Goal: Task Accomplishment & Management: Use online tool/utility

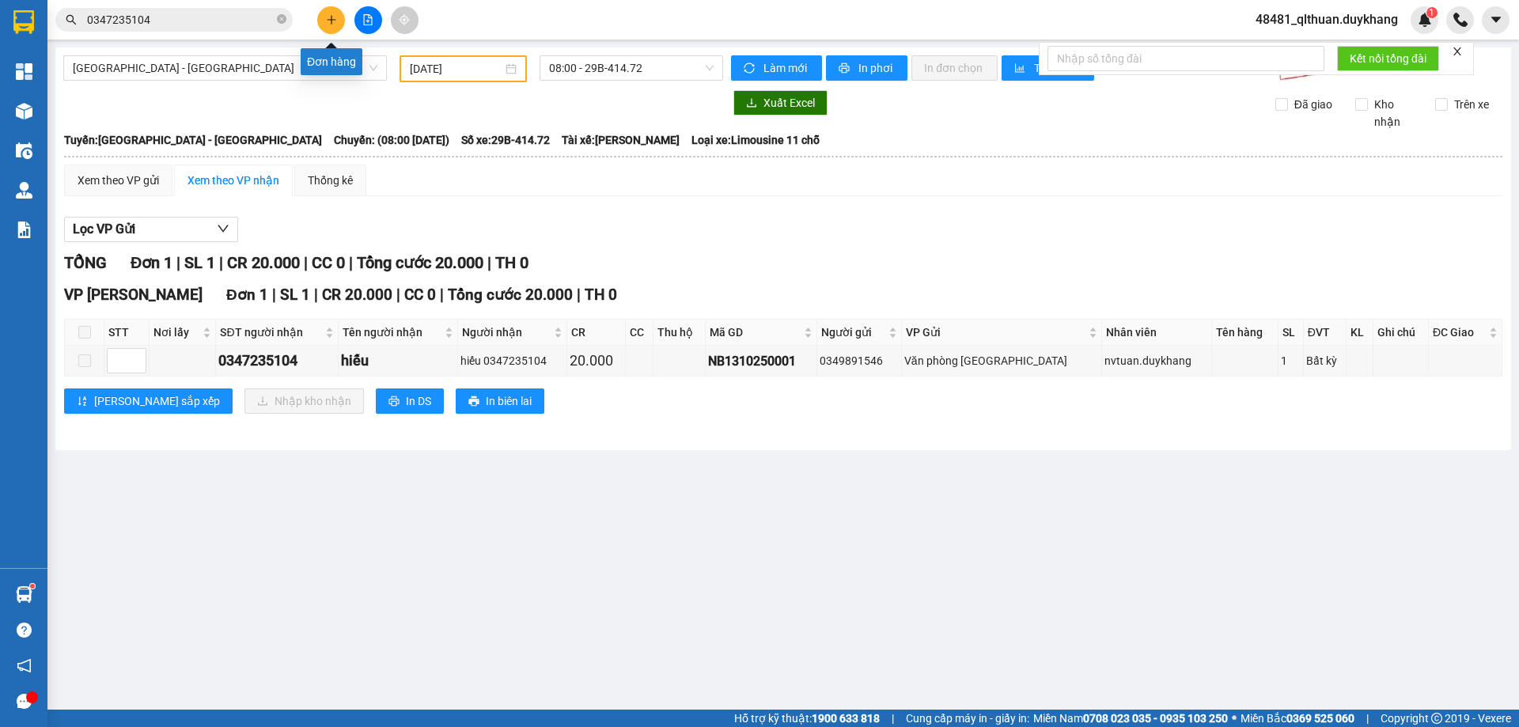
click at [324, 18] on button at bounding box center [331, 20] width 28 height 28
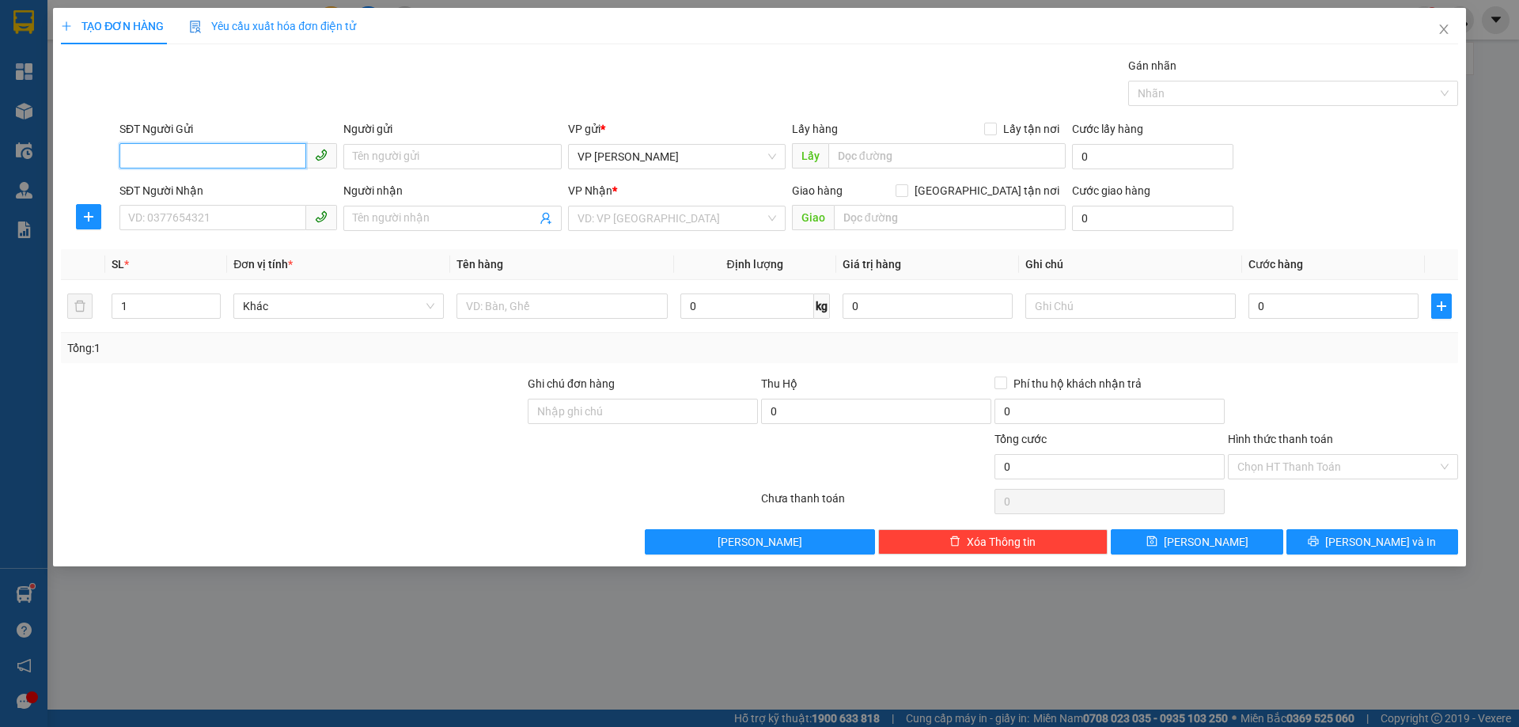
click at [236, 155] on input "SĐT Người Gửi" at bounding box center [212, 155] width 187 height 25
click at [207, 227] on input "SĐT Người Nhận" at bounding box center [212, 217] width 187 height 25
type input "0973225777"
click at [218, 252] on div "0973225777 - c nhung" at bounding box center [228, 249] width 199 height 17
type input "c nhung"
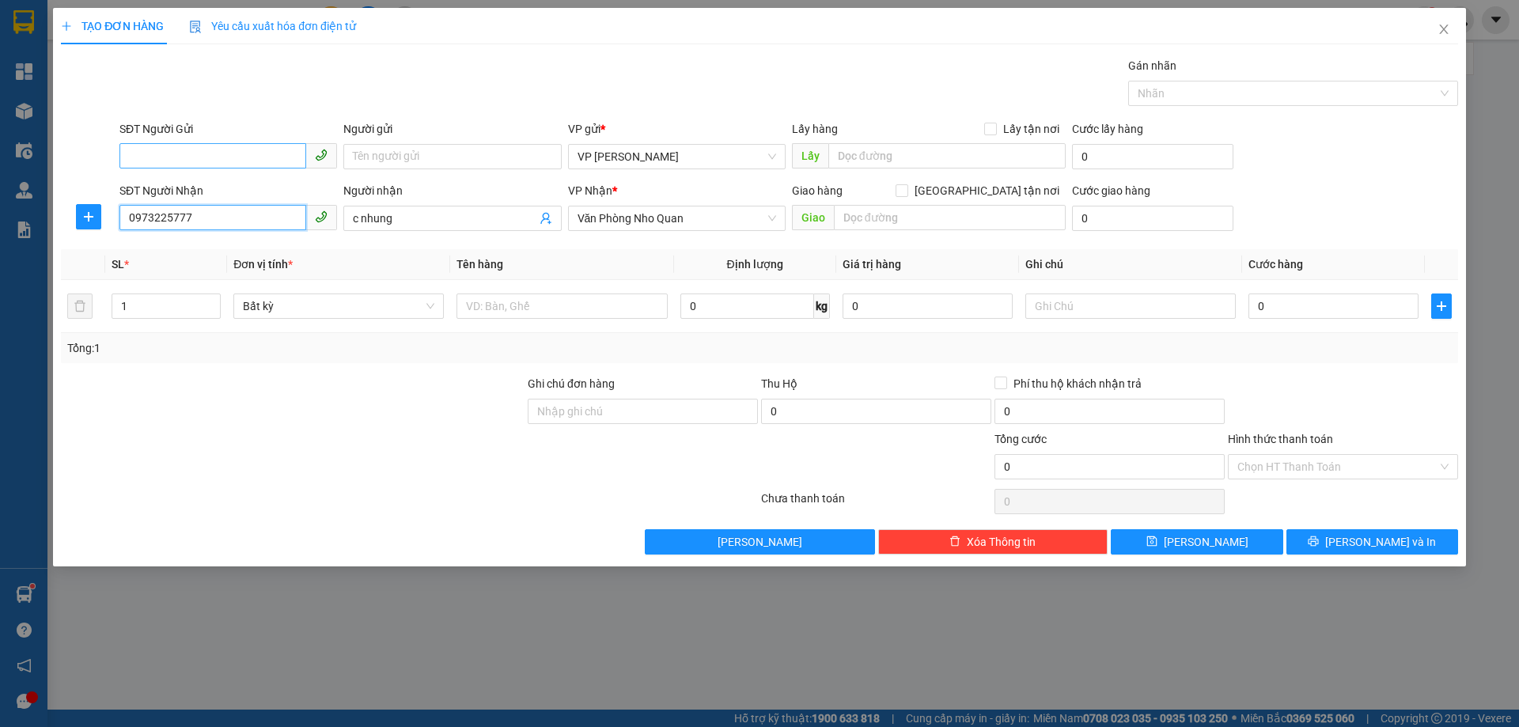
type input "0973225777"
click at [225, 159] on input "SĐT Người Gửi" at bounding box center [212, 155] width 187 height 25
click at [222, 195] on div "0987676536" at bounding box center [228, 188] width 199 height 17
type input "0987676536"
click at [907, 218] on input "text" at bounding box center [950, 217] width 232 height 25
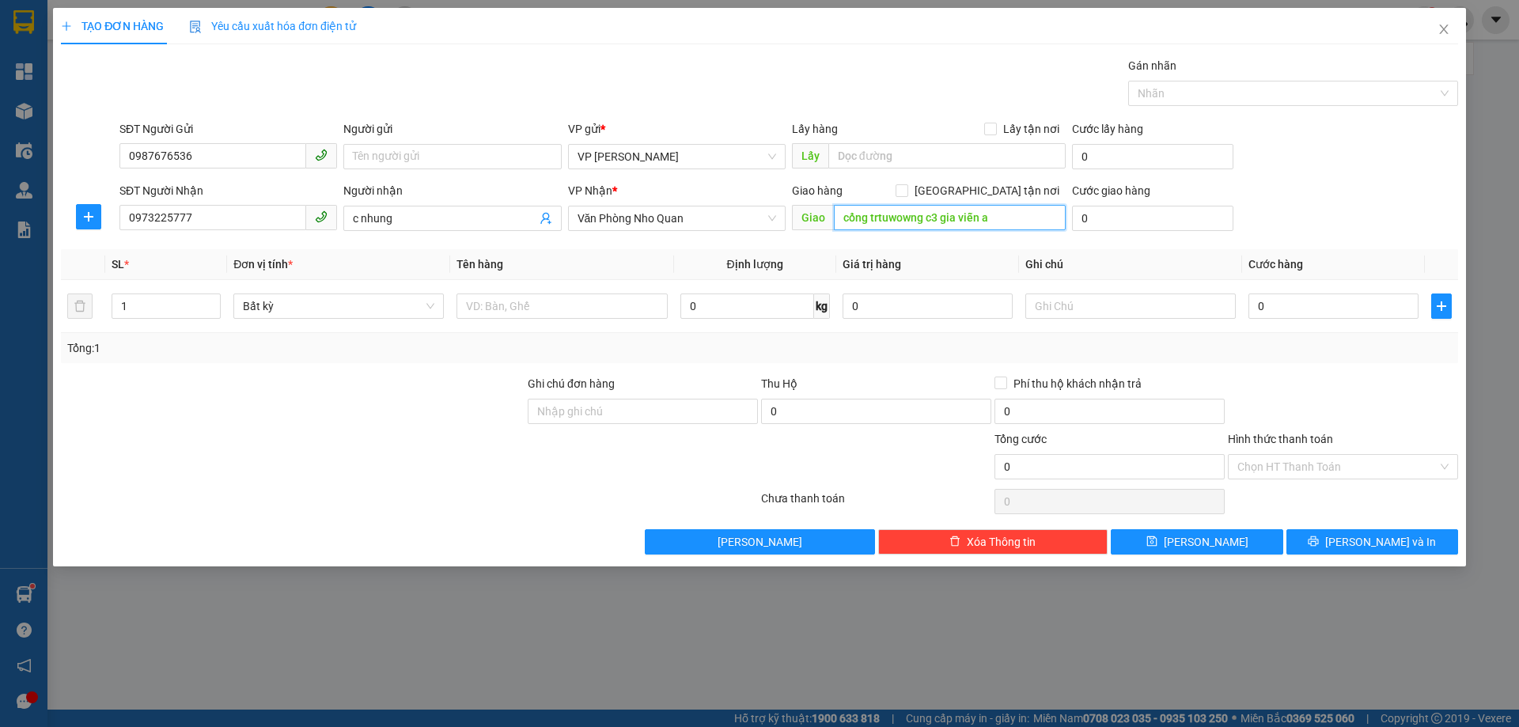
drag, startPoint x: 921, startPoint y: 220, endPoint x: 876, endPoint y: 215, distance: 45.3
click at [876, 215] on input "cổng trtuwowng c3 gia viễn a" at bounding box center [950, 217] width 232 height 25
type input "cổng trường c3 gia viễn a"
click at [1085, 222] on input "0" at bounding box center [1152, 218] width 161 height 25
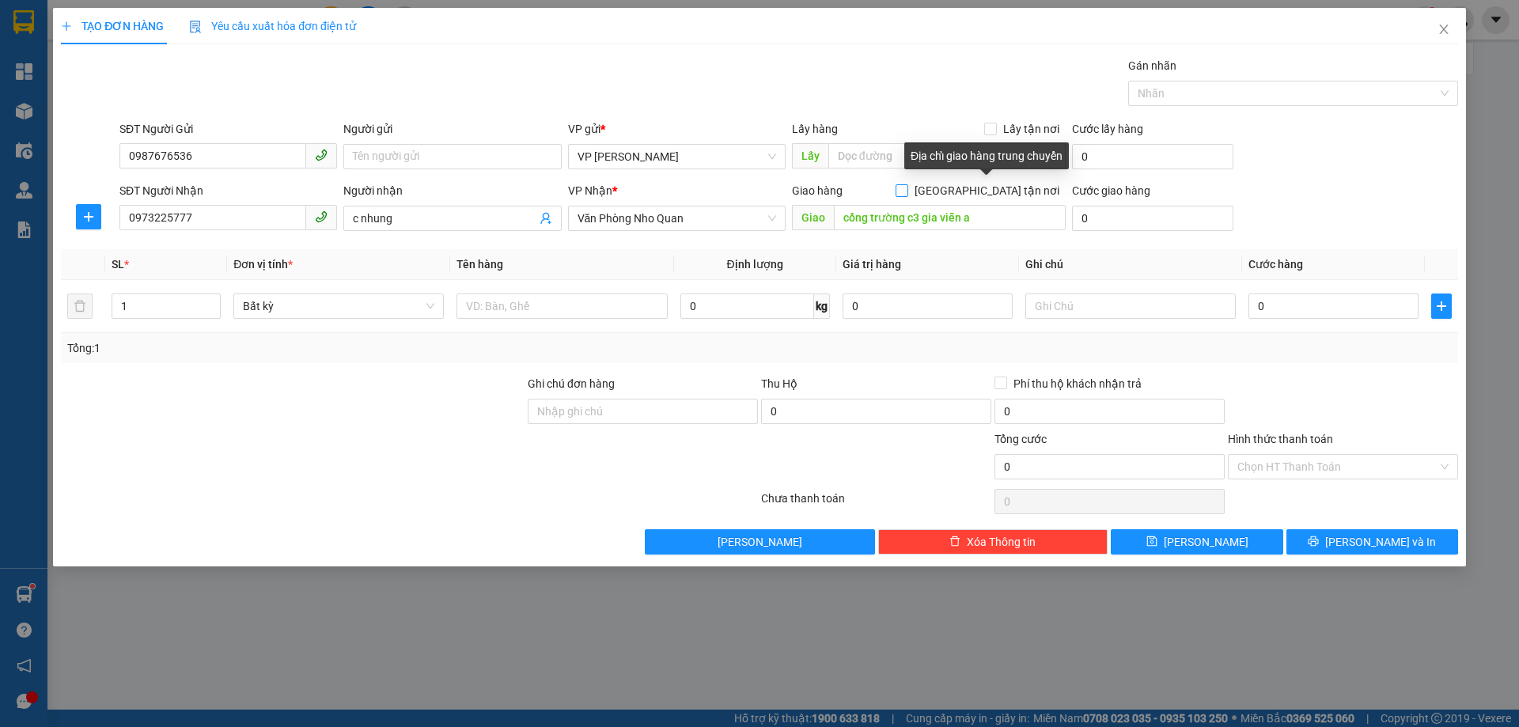
click at [907, 184] on input "[GEOGRAPHIC_DATA] tận nơi" at bounding box center [900, 189] width 11 height 11
checkbox input "true"
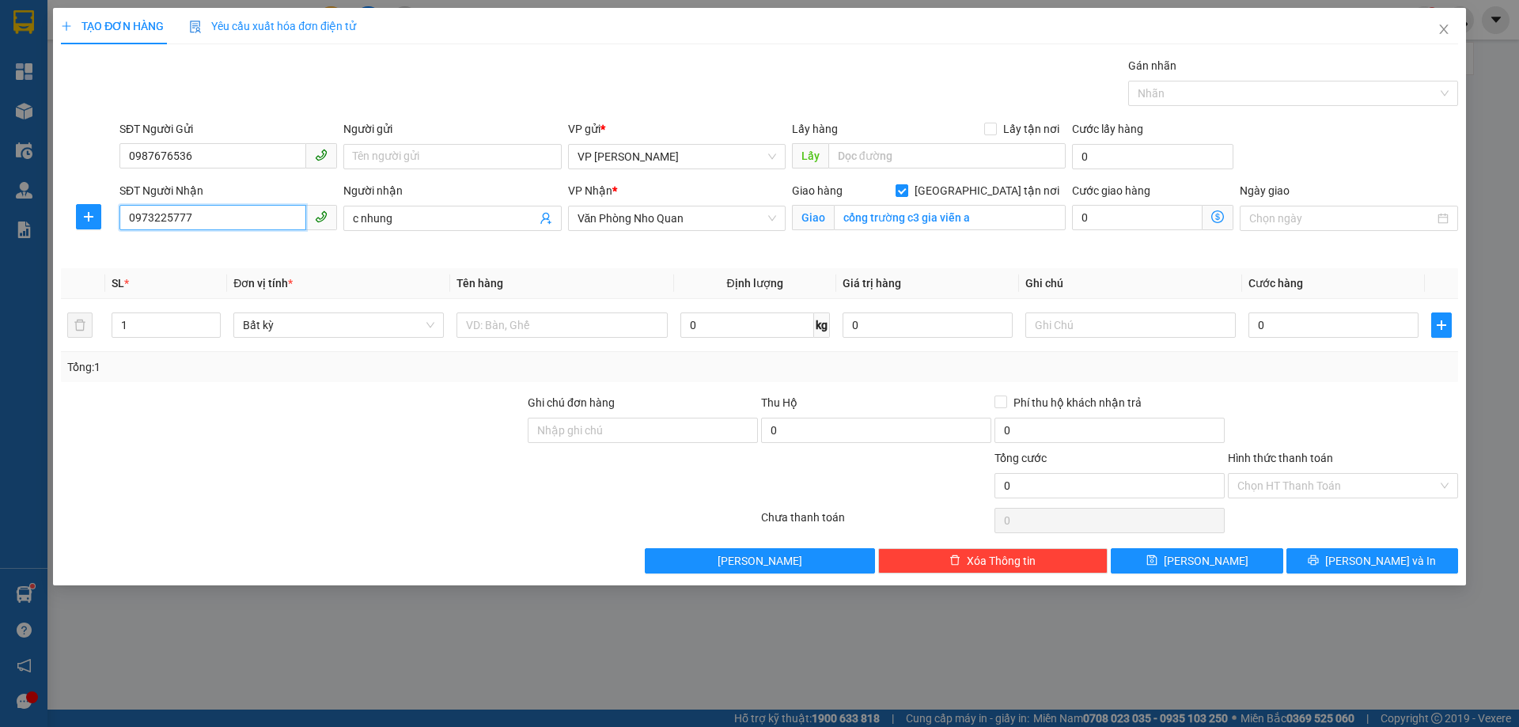
drag, startPoint x: 208, startPoint y: 209, endPoint x: 61, endPoint y: 211, distance: 147.2
click at [61, 211] on div "SĐT Người Nhận 0973225777 0973225777 Người nhận c nhung VP Nhận * Văn Phòng Nho…" at bounding box center [759, 219] width 1400 height 74
click at [1275, 324] on input "0" at bounding box center [1333, 324] width 170 height 25
type input "3"
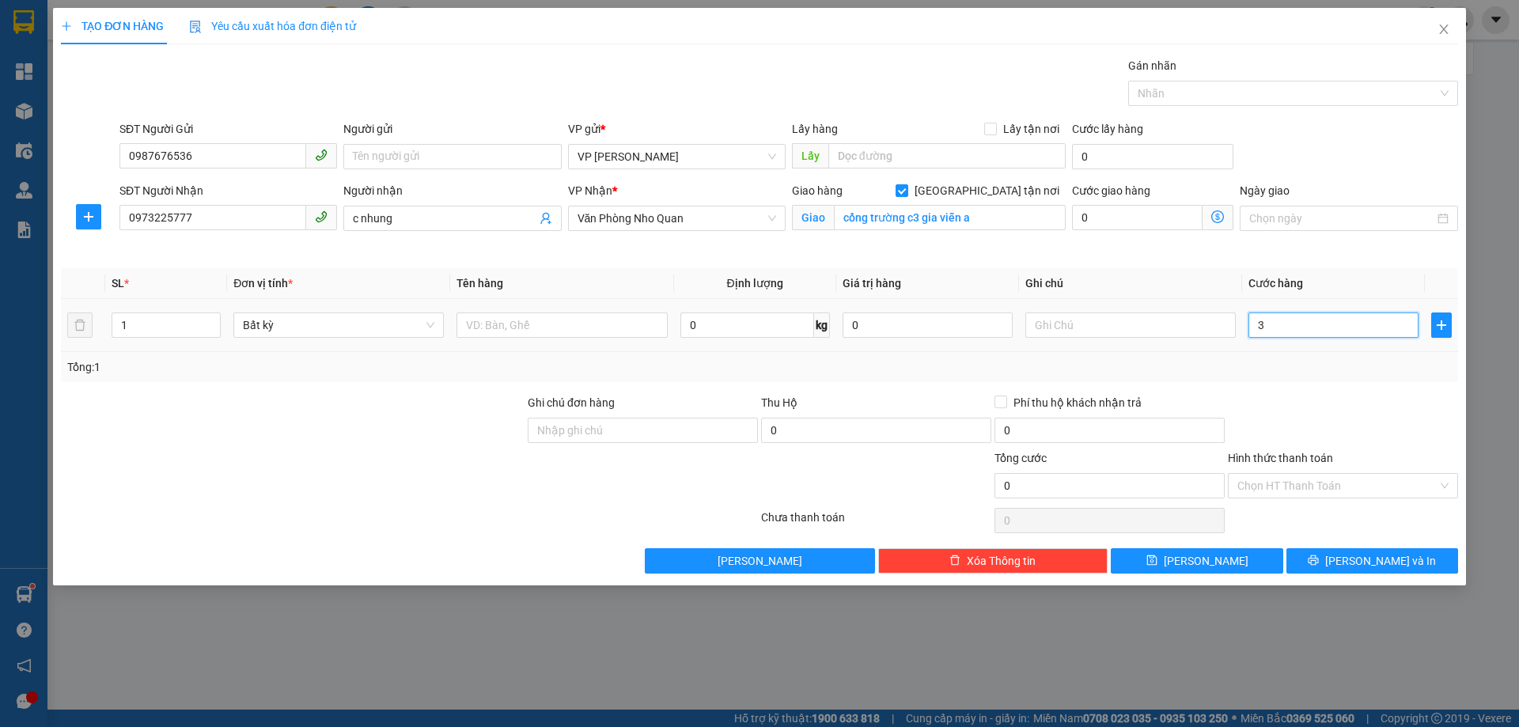
type input "3"
type input "30"
type input "300"
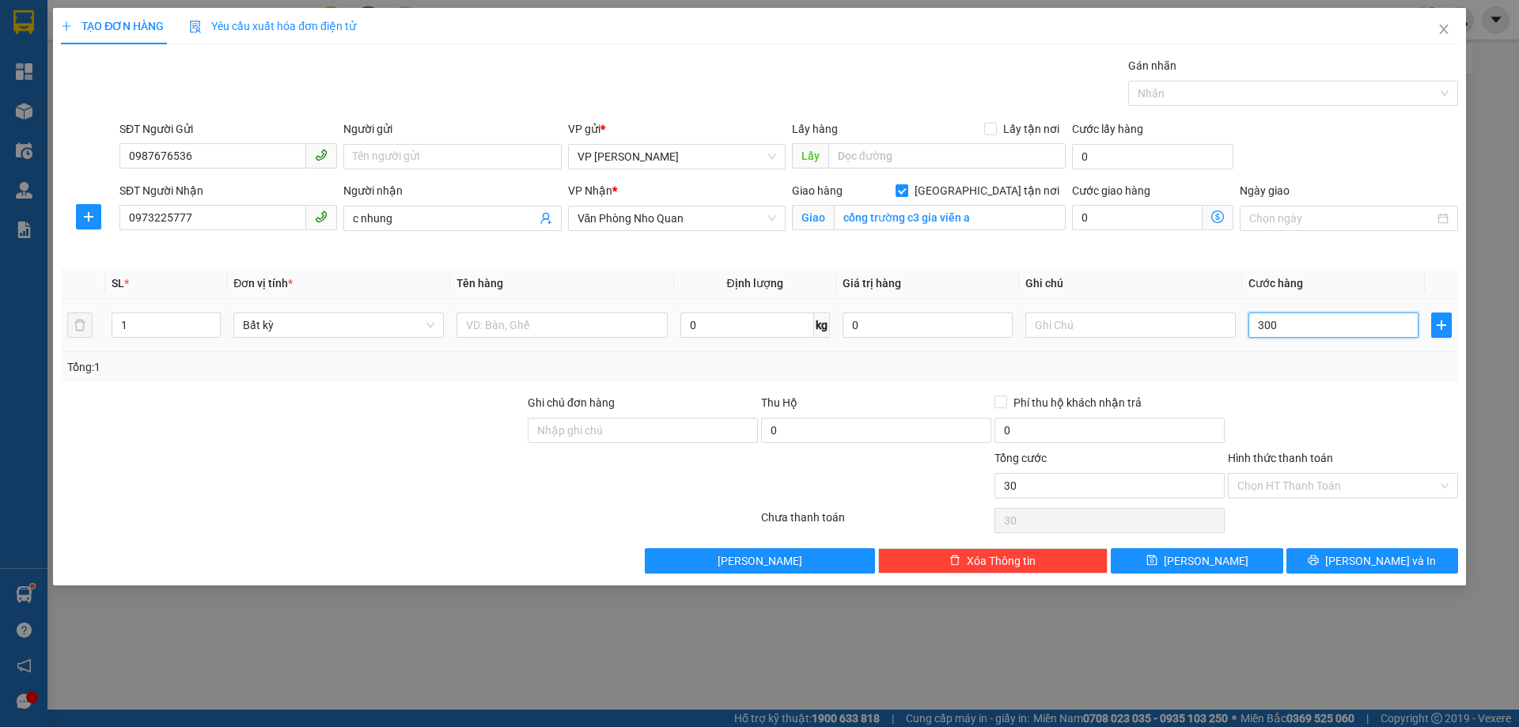
type input "300"
type input "3.000"
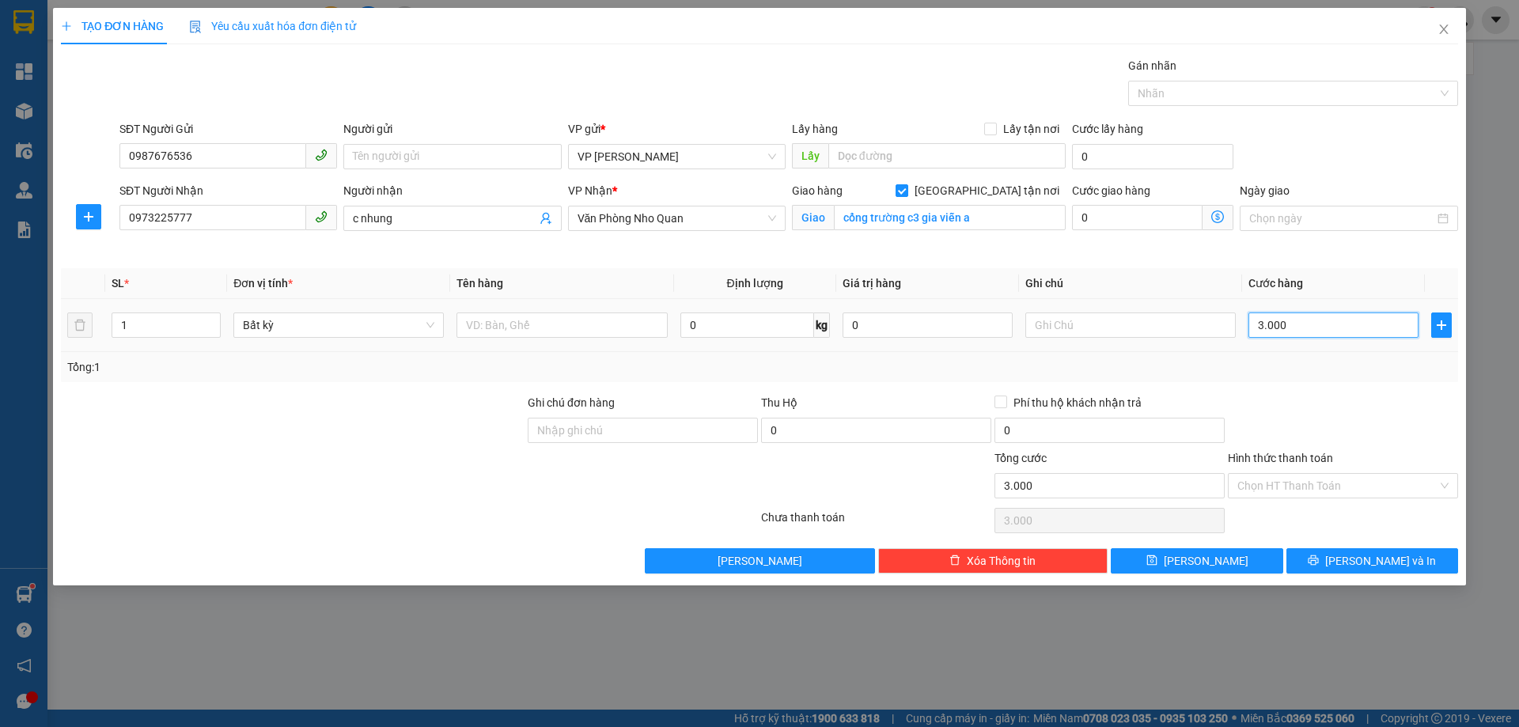
type input "30.000"
click at [1289, 405] on div at bounding box center [1342, 421] width 233 height 55
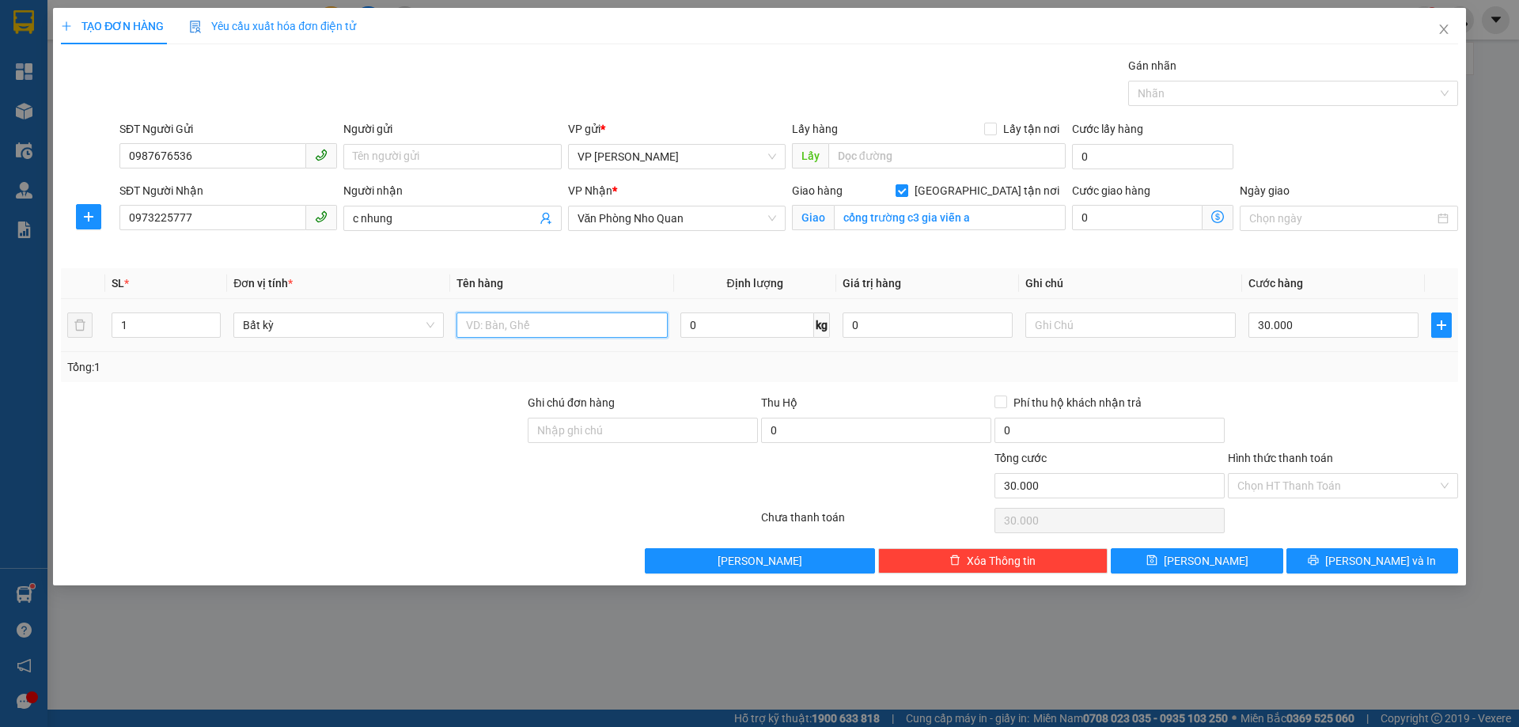
click at [503, 332] on input "text" at bounding box center [561, 324] width 210 height 25
type input "1 túi đỏ"
click at [1285, 487] on input "Hình thức thanh toán" at bounding box center [1337, 486] width 200 height 24
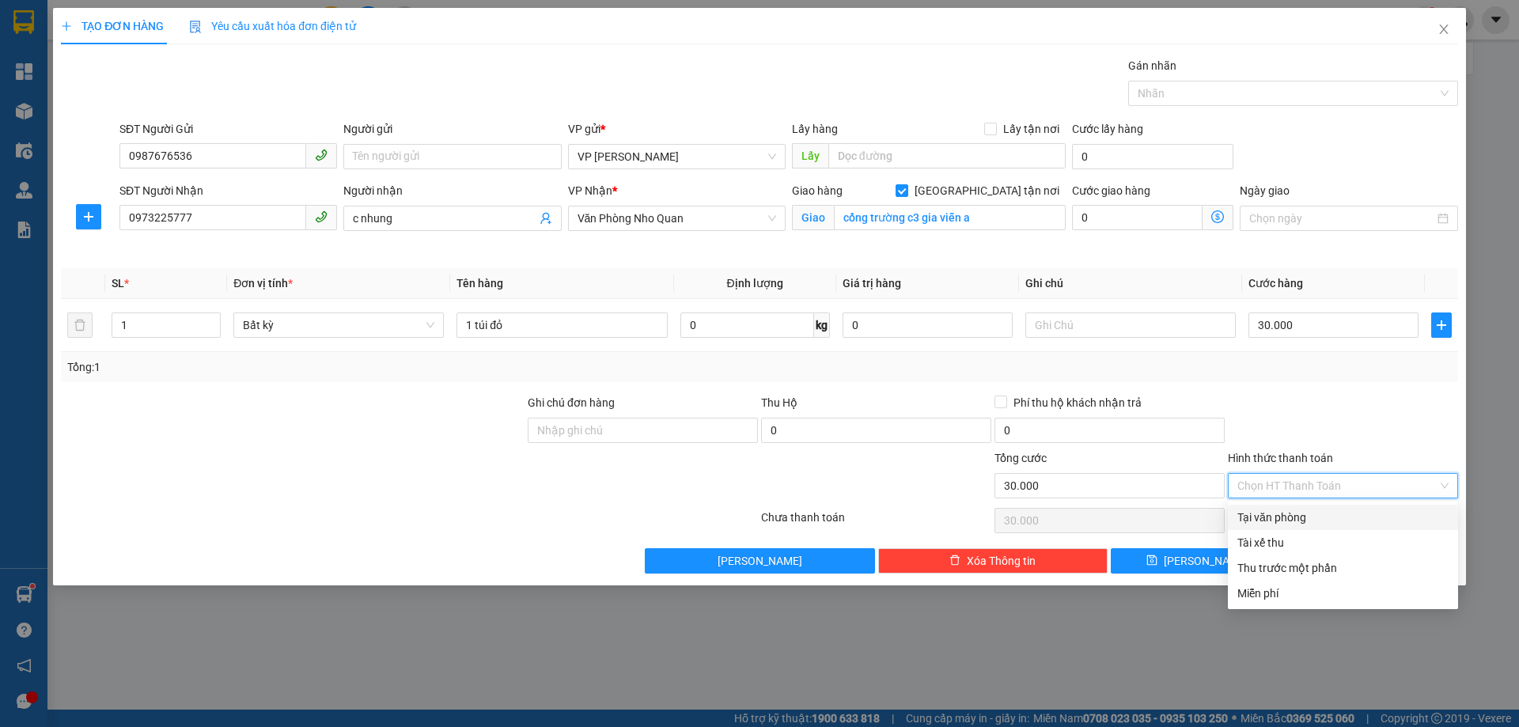
click at [1297, 524] on div "Tại văn phòng" at bounding box center [1342, 517] width 211 height 17
type input "0"
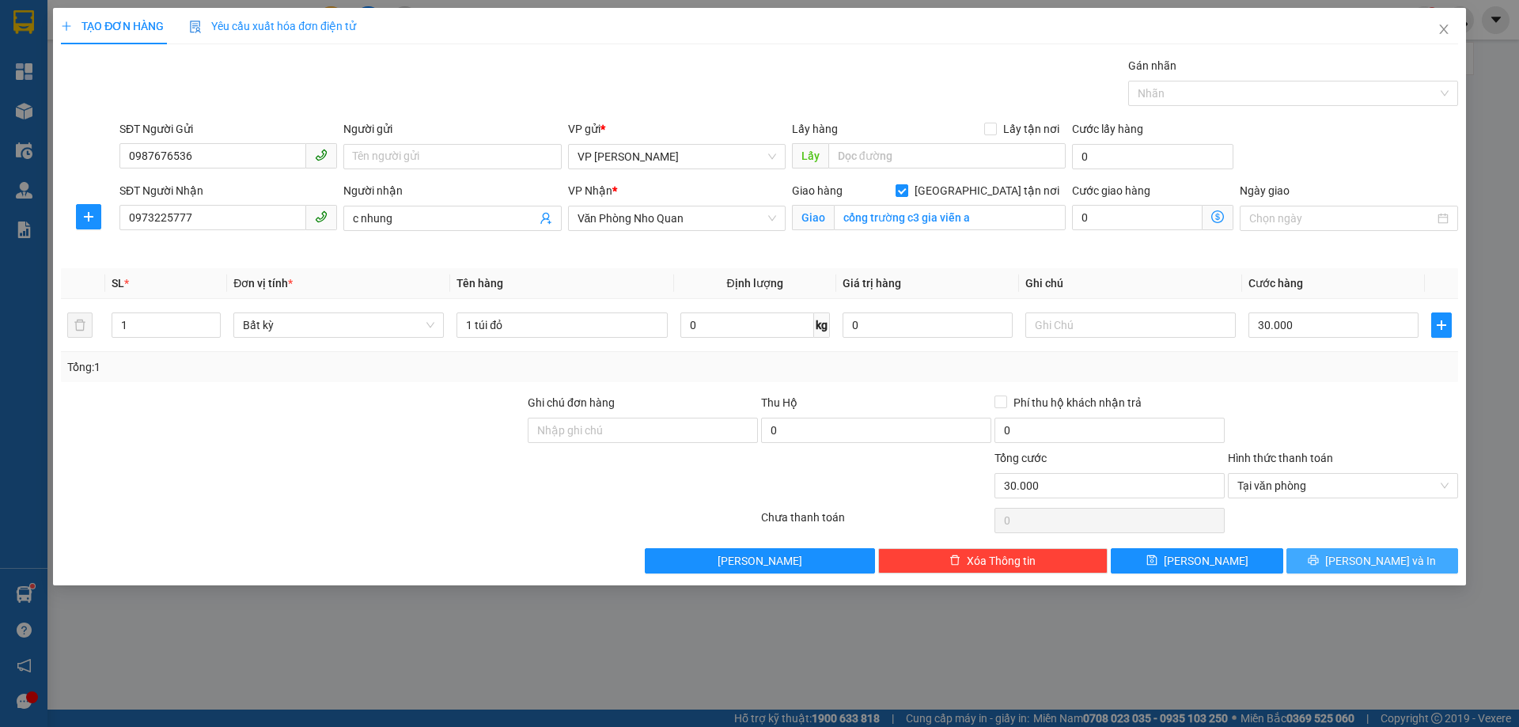
click at [1323, 554] on button "[PERSON_NAME] và In" at bounding box center [1372, 560] width 172 height 25
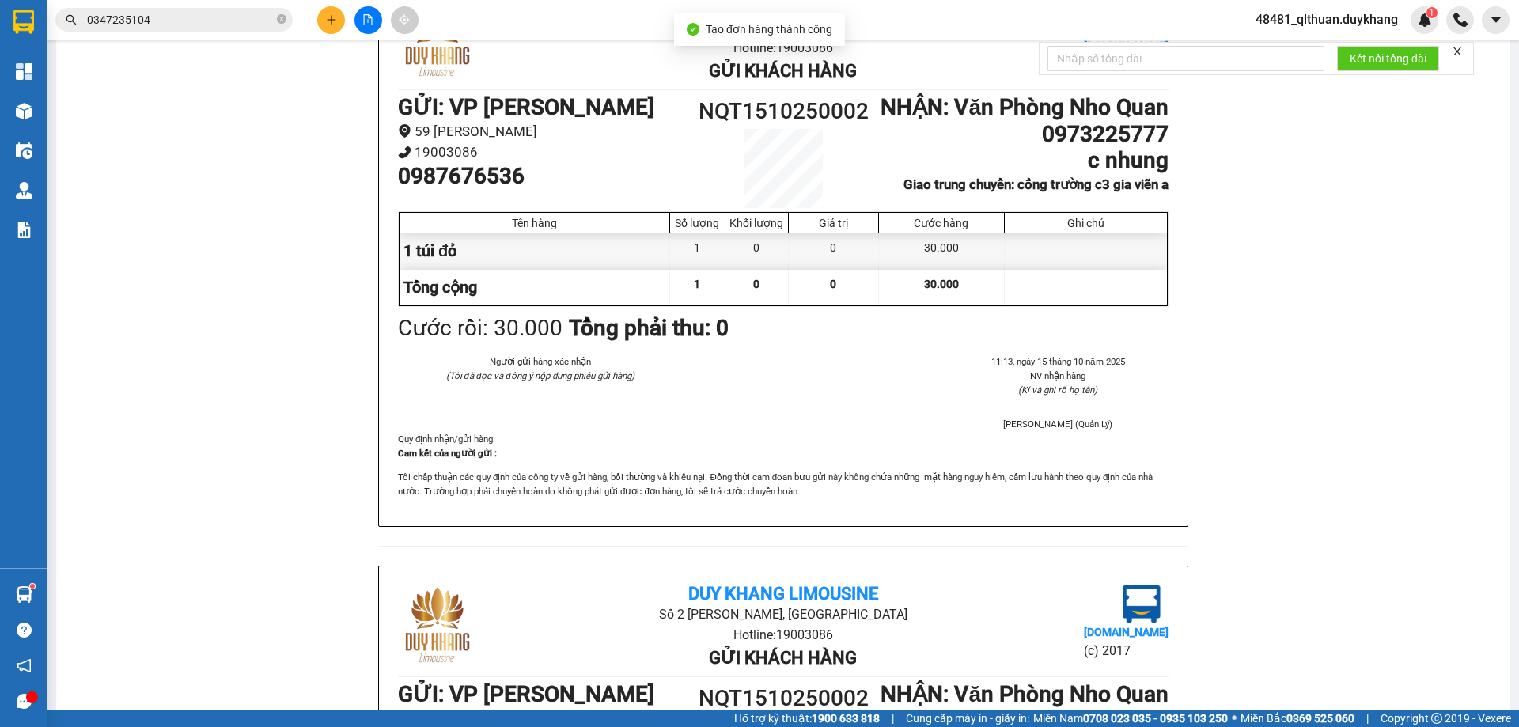
scroll to position [79, 0]
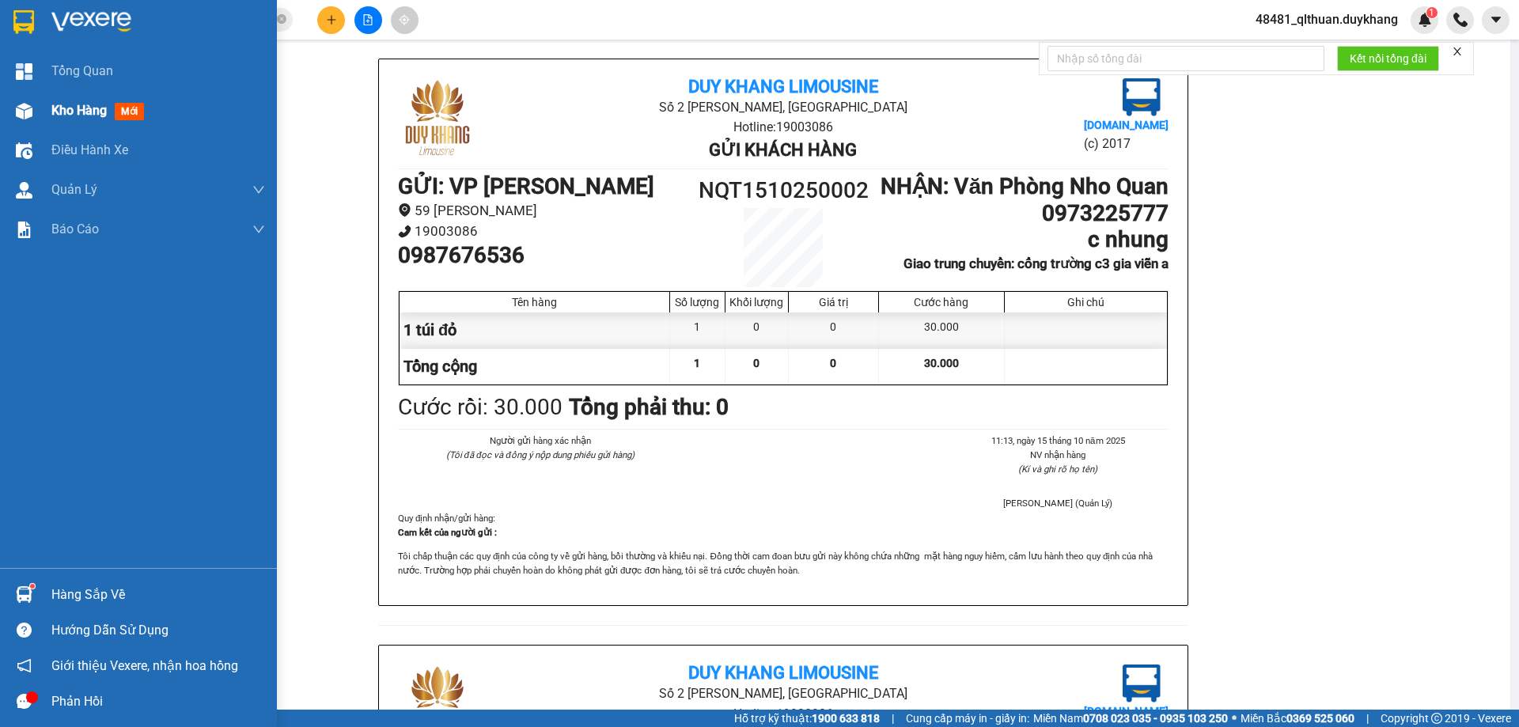
click at [35, 112] on div at bounding box center [24, 111] width 28 height 28
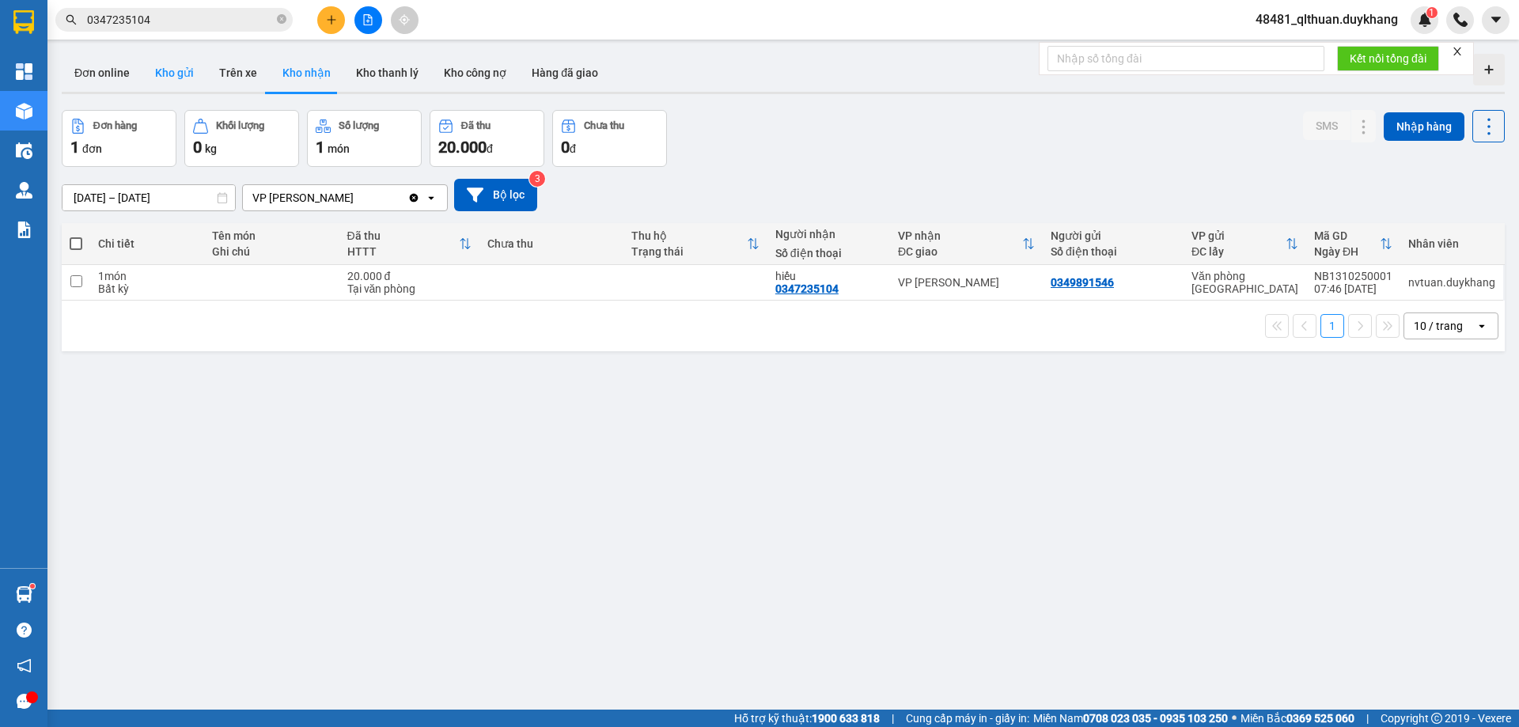
click at [178, 69] on button "Kho gửi" at bounding box center [174, 73] width 64 height 38
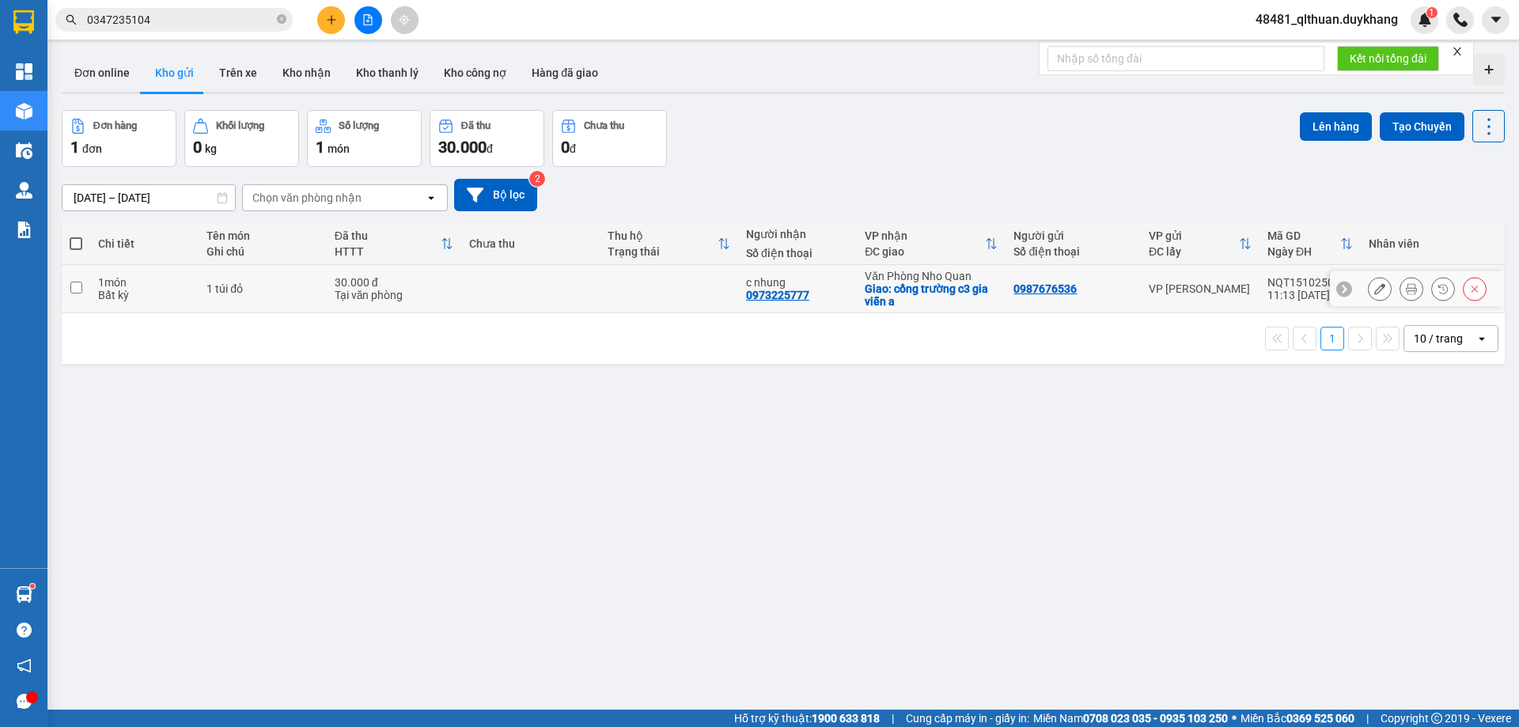
click at [73, 280] on td at bounding box center [76, 289] width 28 height 48
checkbox input "true"
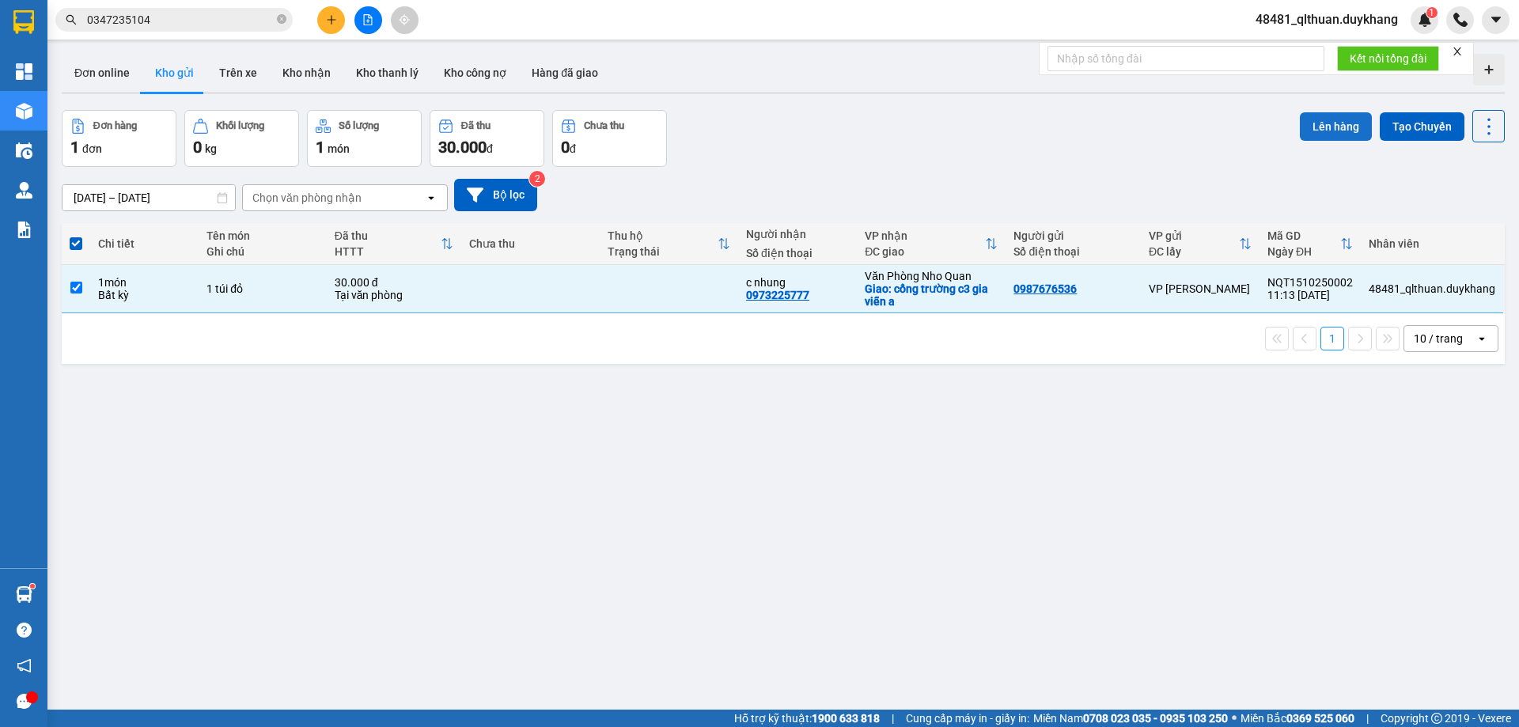
click at [1312, 125] on button "Lên hàng" at bounding box center [1336, 126] width 72 height 28
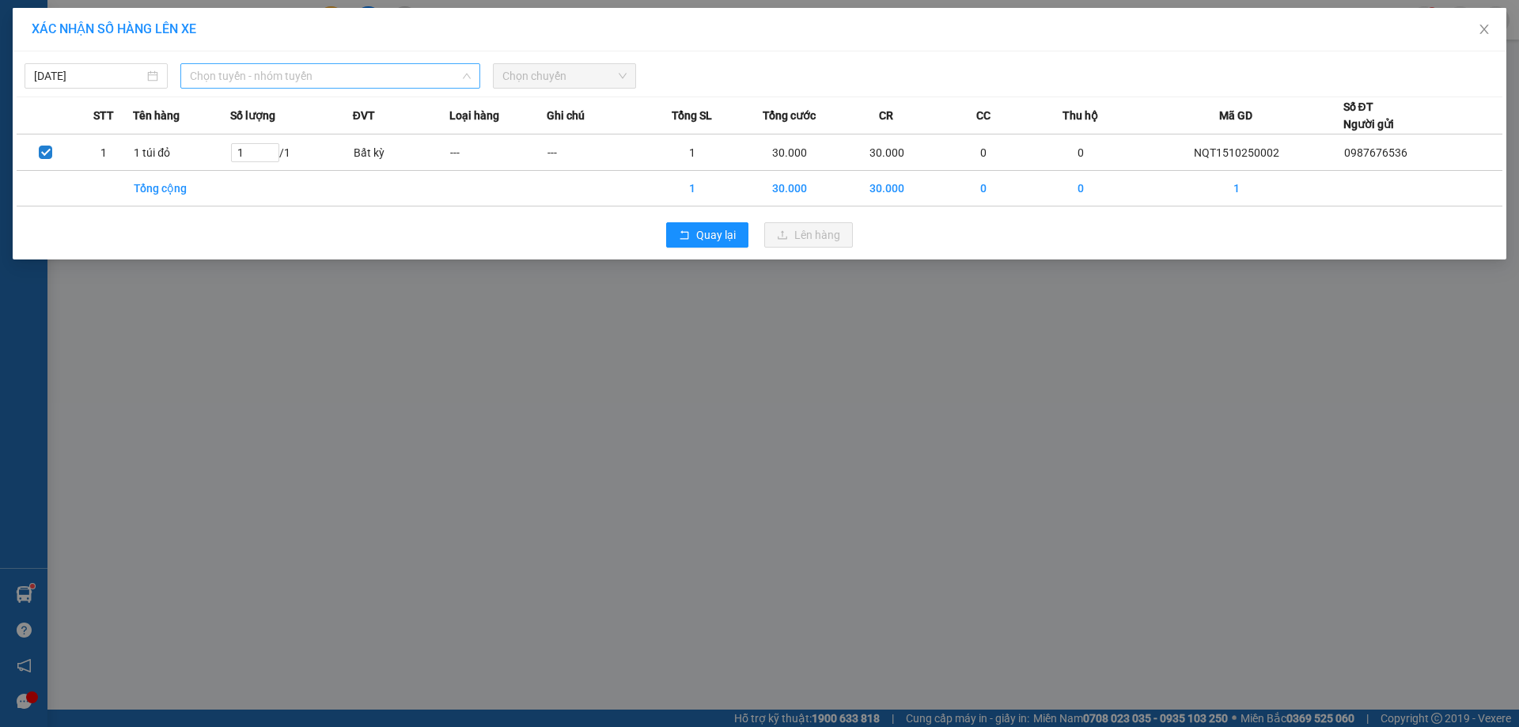
click at [294, 84] on span "Chọn tuyến - nhóm tuyến" at bounding box center [330, 76] width 281 height 24
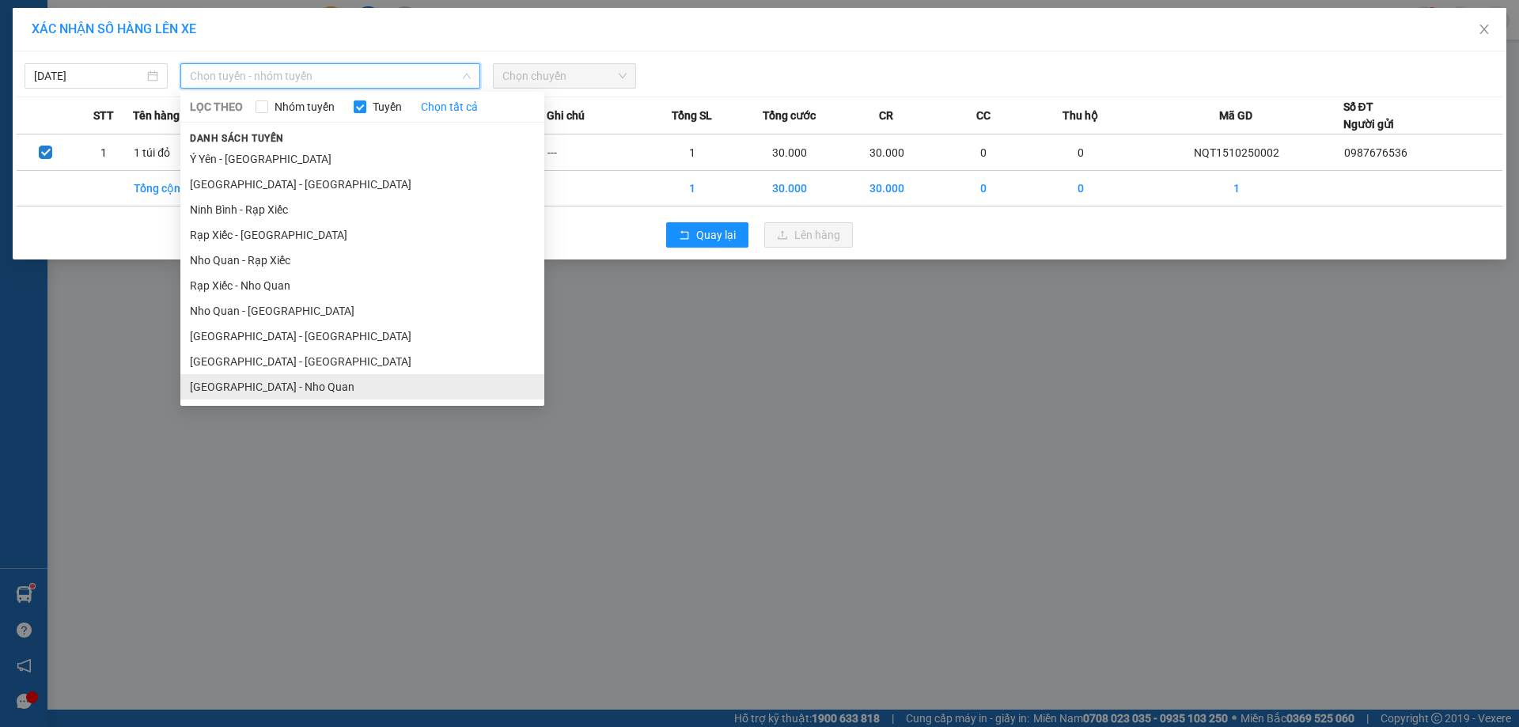
click at [270, 384] on li "[GEOGRAPHIC_DATA] - Nho Quan" at bounding box center [362, 386] width 364 height 25
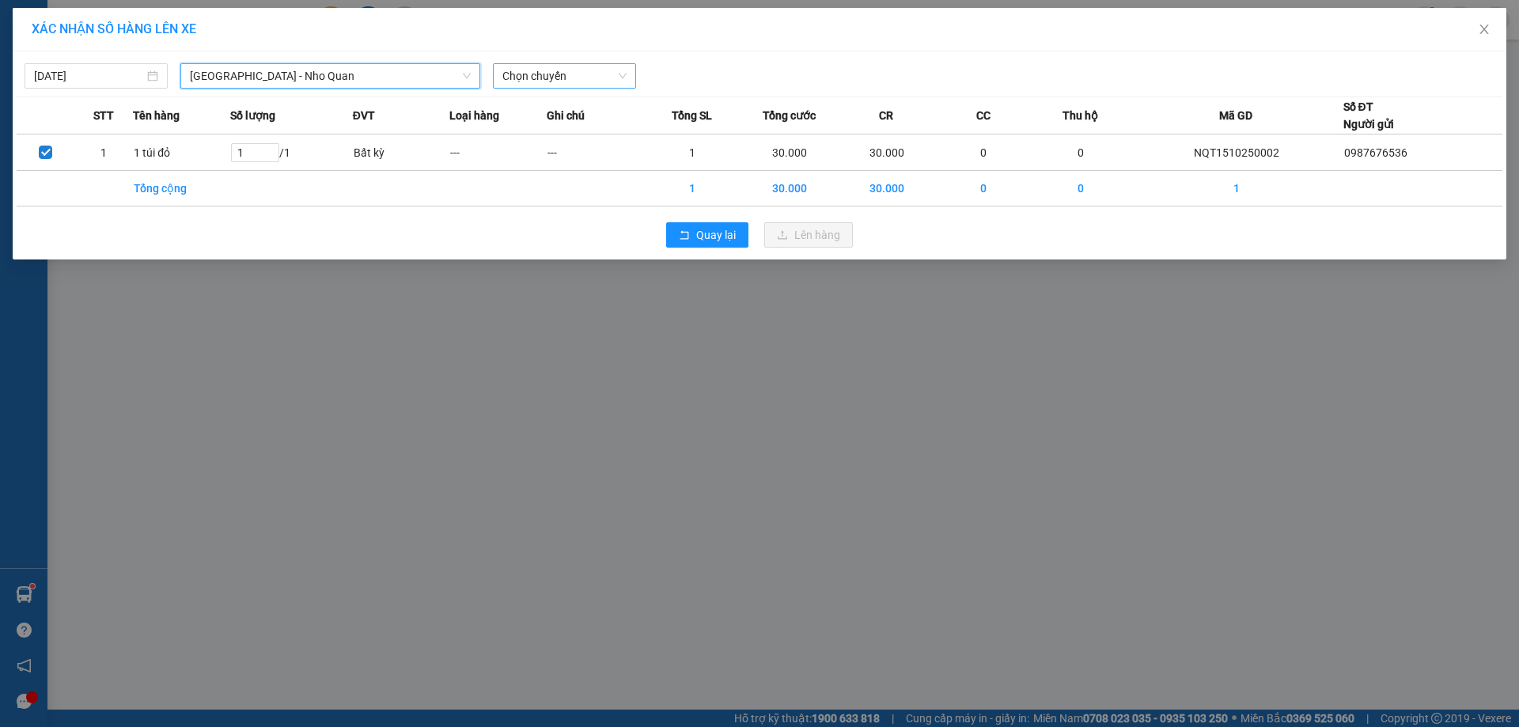
click at [559, 76] on span "Chọn chuyến" at bounding box center [564, 76] width 124 height 24
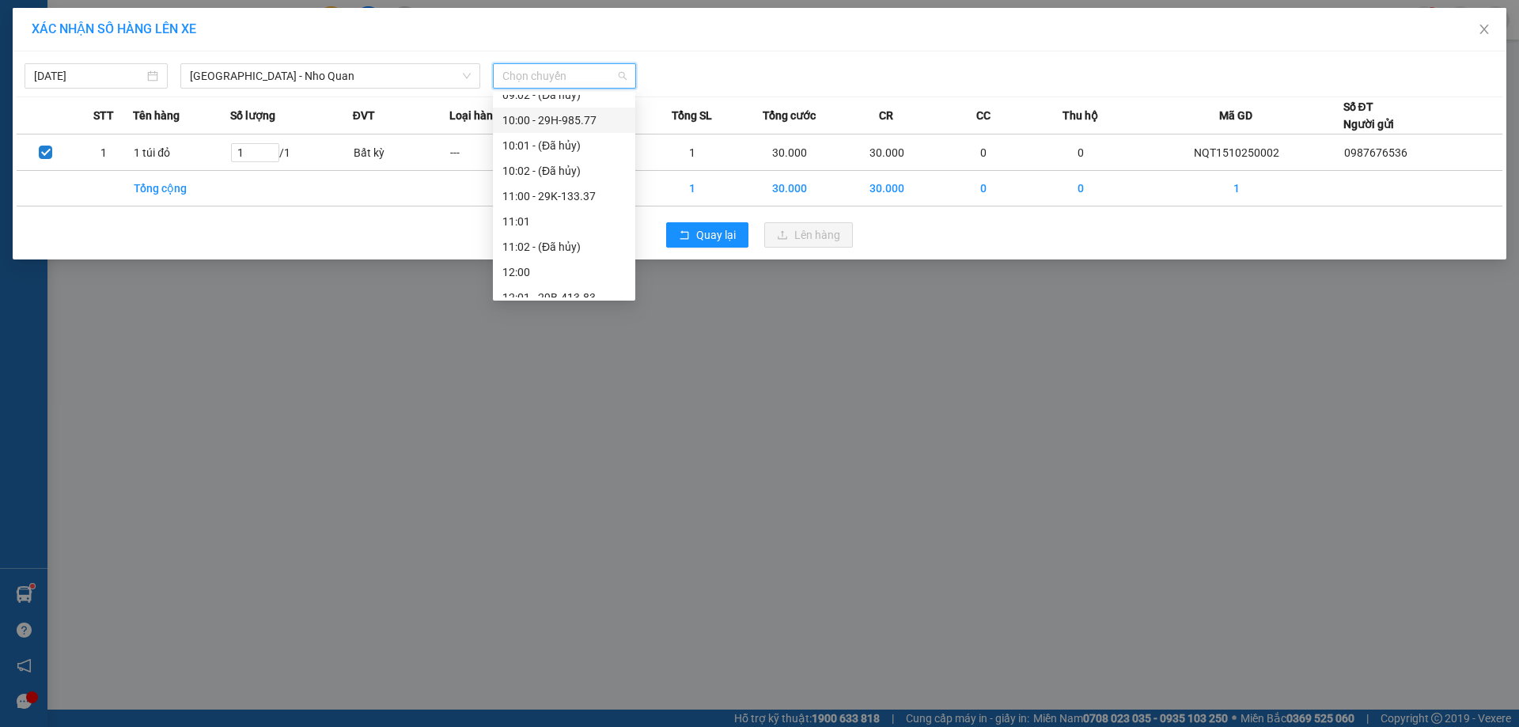
scroll to position [396, 0]
click at [566, 271] on div "13:00 - 29B-414.14" at bounding box center [563, 268] width 123 height 17
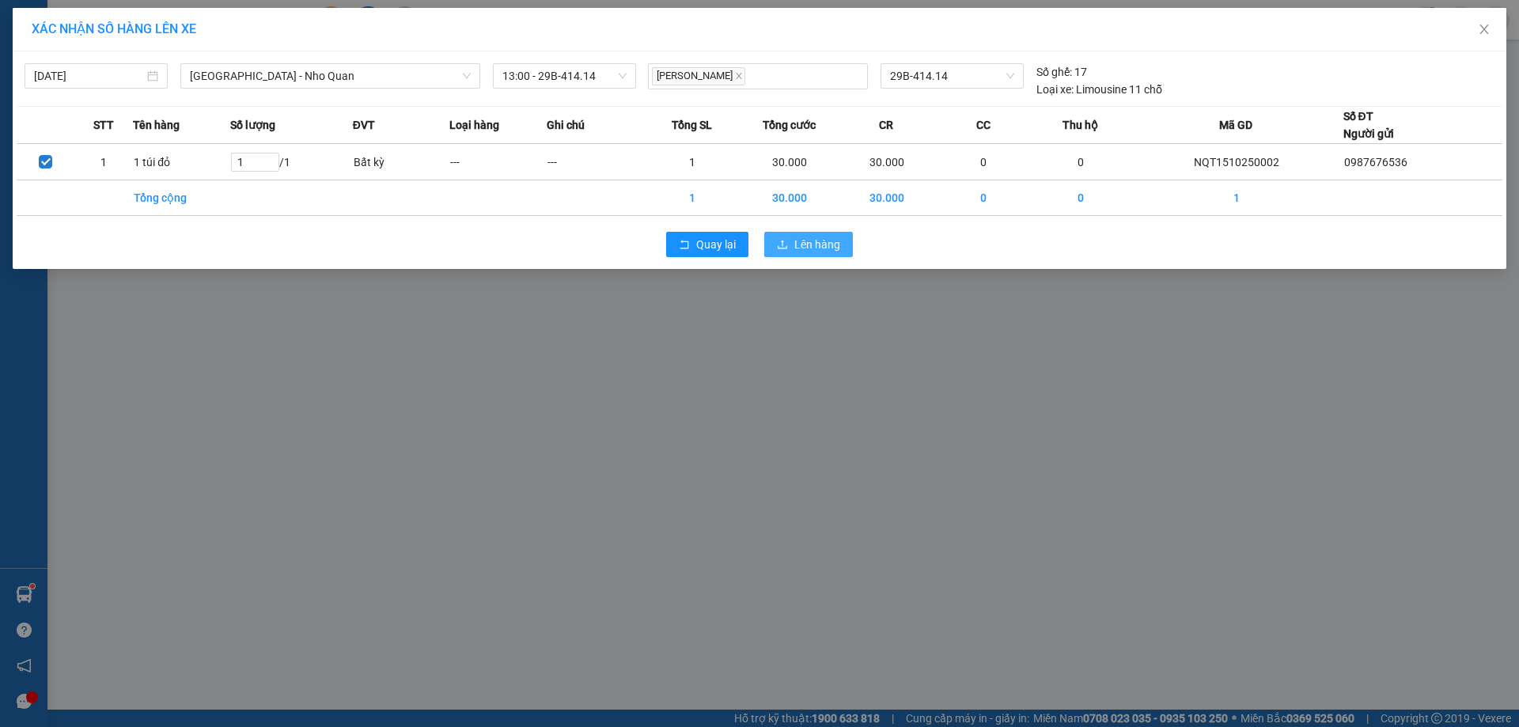
click at [816, 249] on span "Lên hàng" at bounding box center [817, 244] width 46 height 17
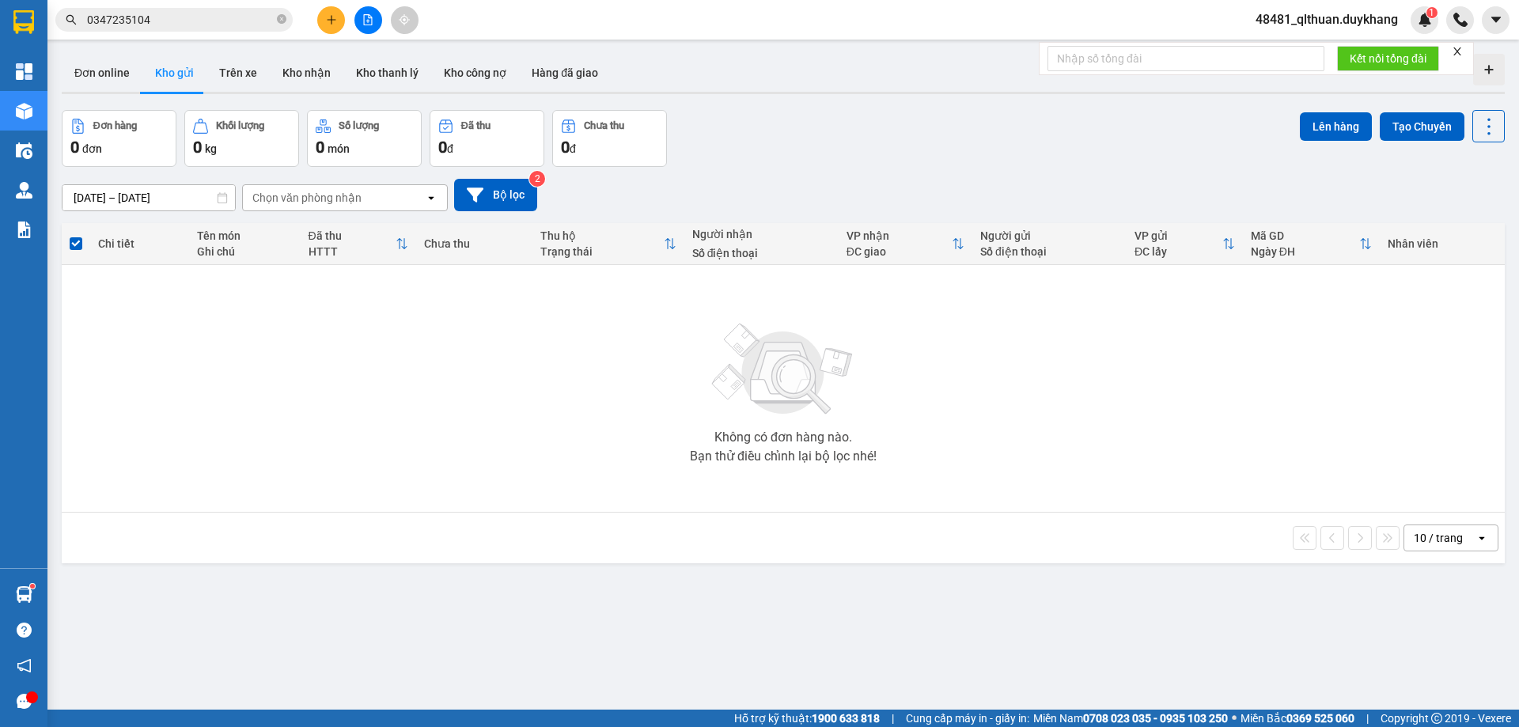
click at [569, 589] on div "ver 1.8.146 Đơn online Kho gửi Trên xe Kho nhận Kho thanh lý Kho công nợ Hàng đ…" at bounding box center [783, 410] width 1456 height 727
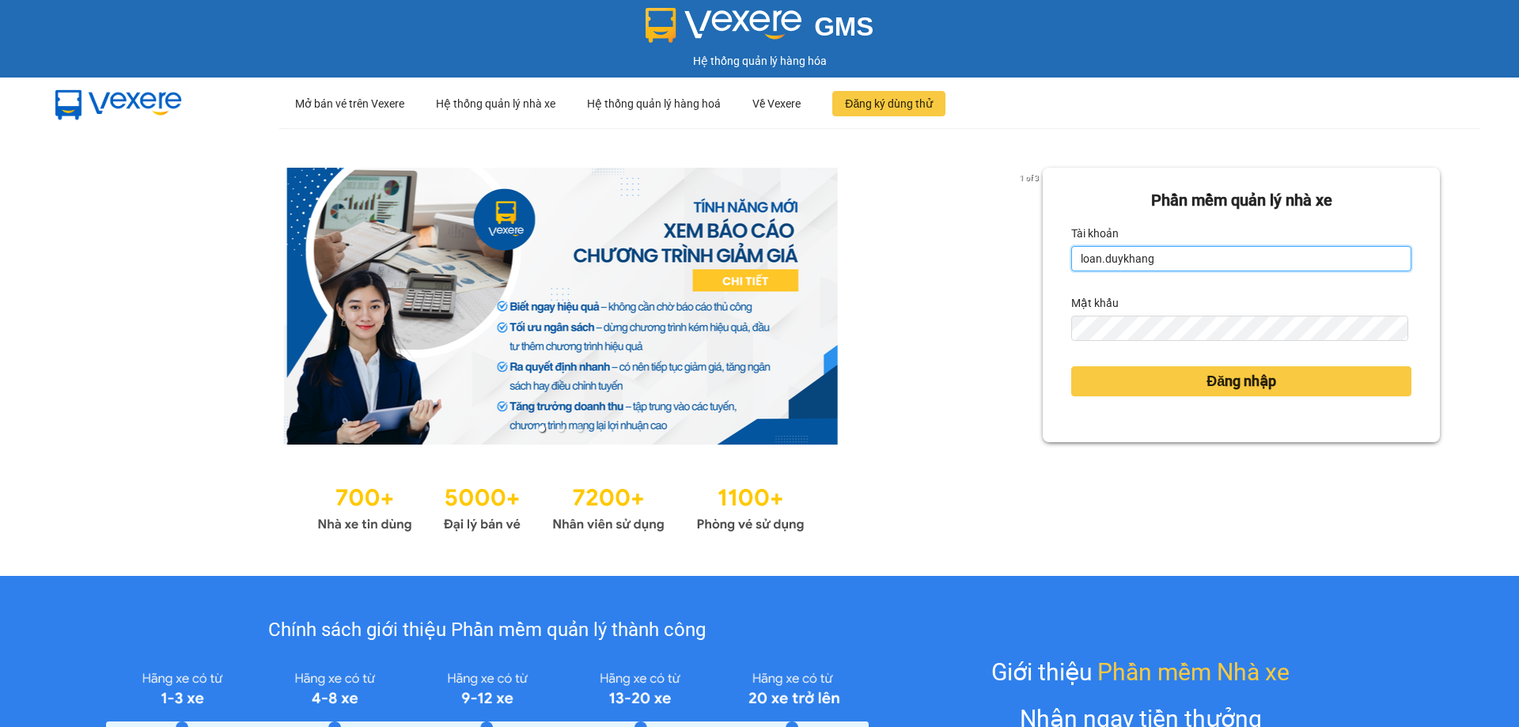
click at [1162, 260] on input "loan.duykhang" at bounding box center [1241, 258] width 340 height 25
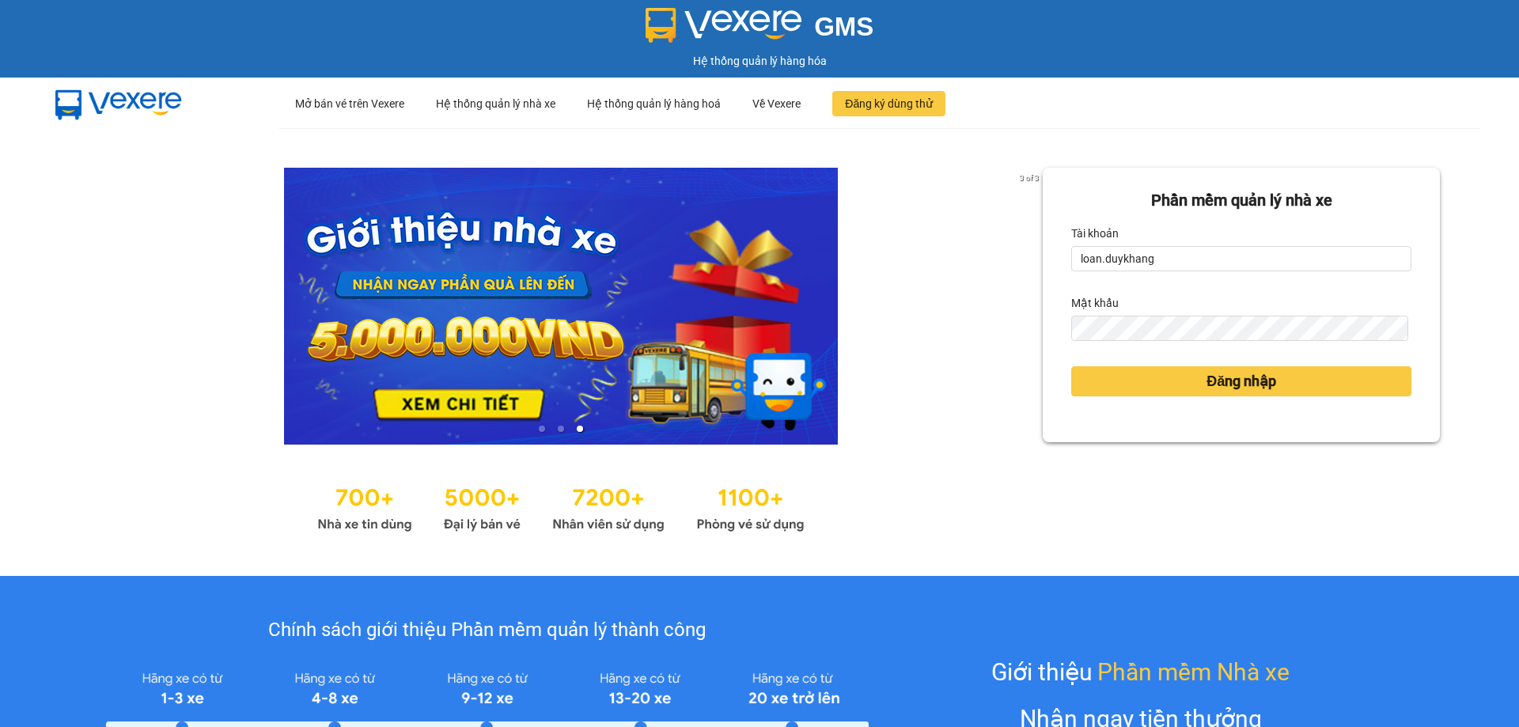
click at [1071, 366] on button "Đăng nhập" at bounding box center [1241, 381] width 340 height 30
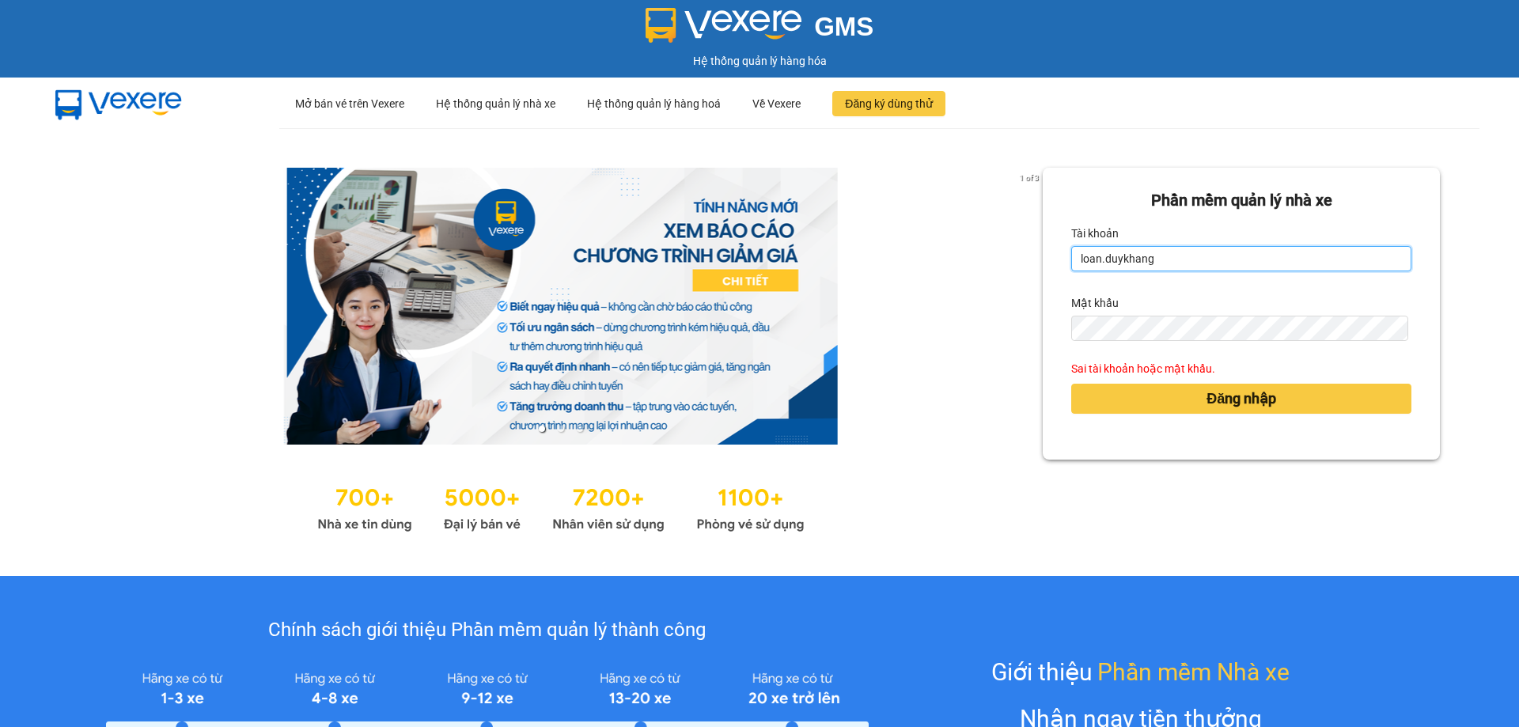
type input "qlthuan.duykhang"
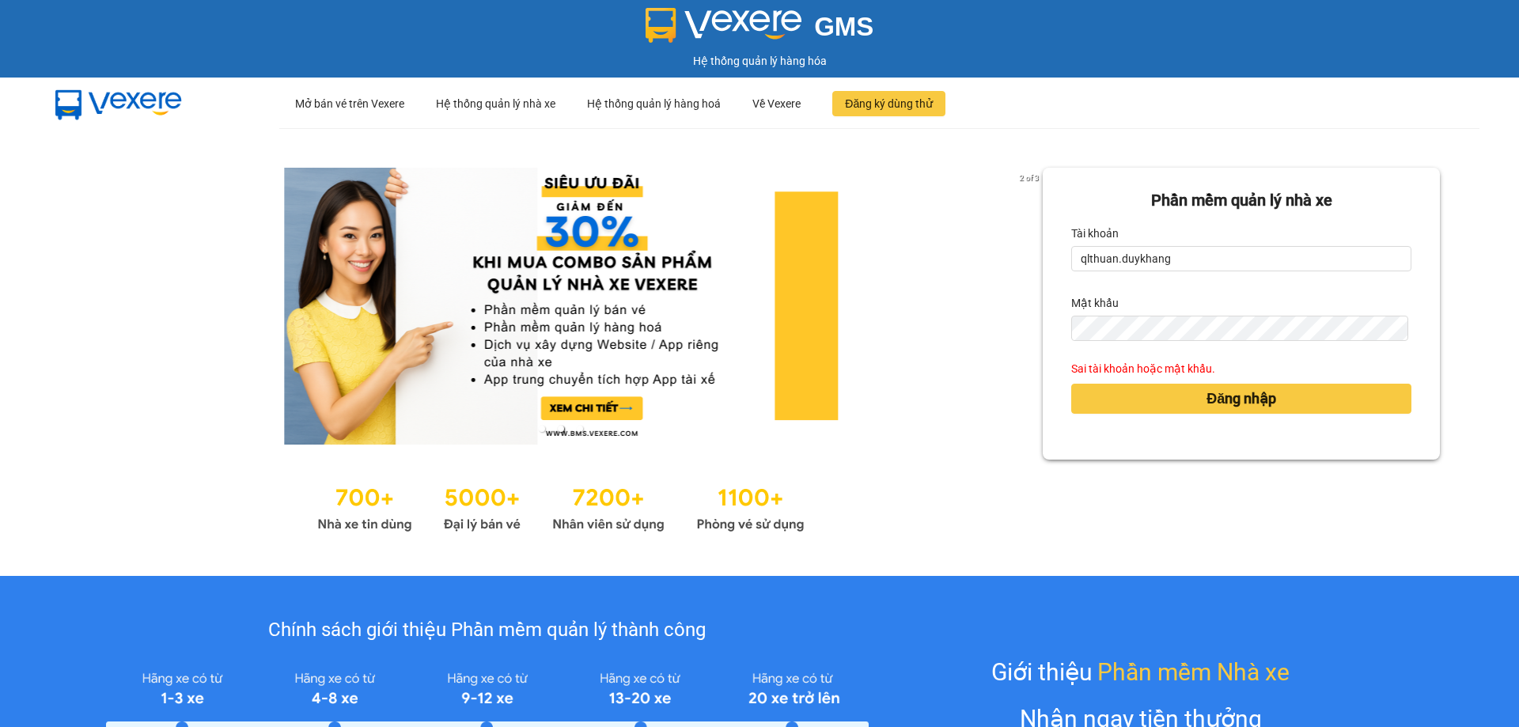
click at [1071, 384] on button "Đăng nhập" at bounding box center [1241, 399] width 340 height 30
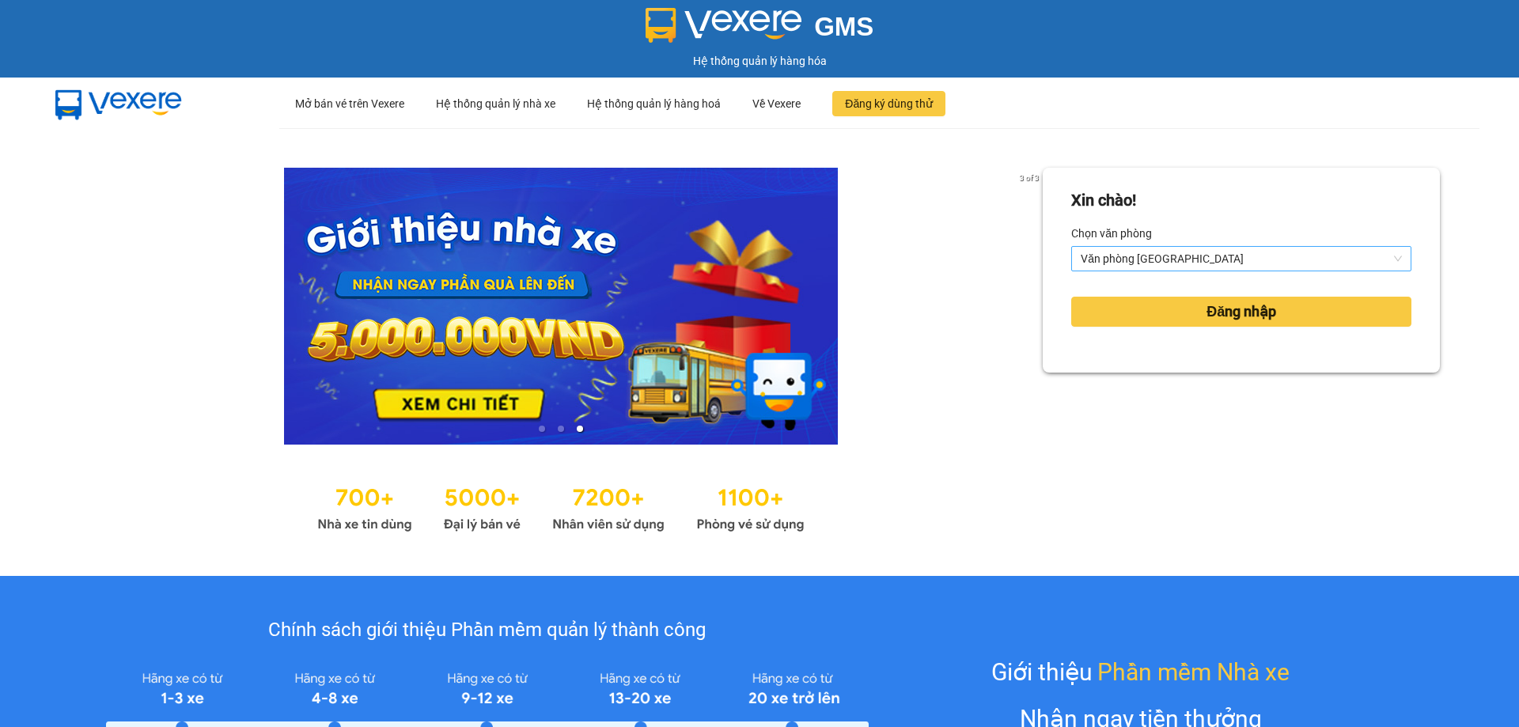
click at [1276, 259] on span "Văn phòng [GEOGRAPHIC_DATA]" at bounding box center [1241, 259] width 321 height 24
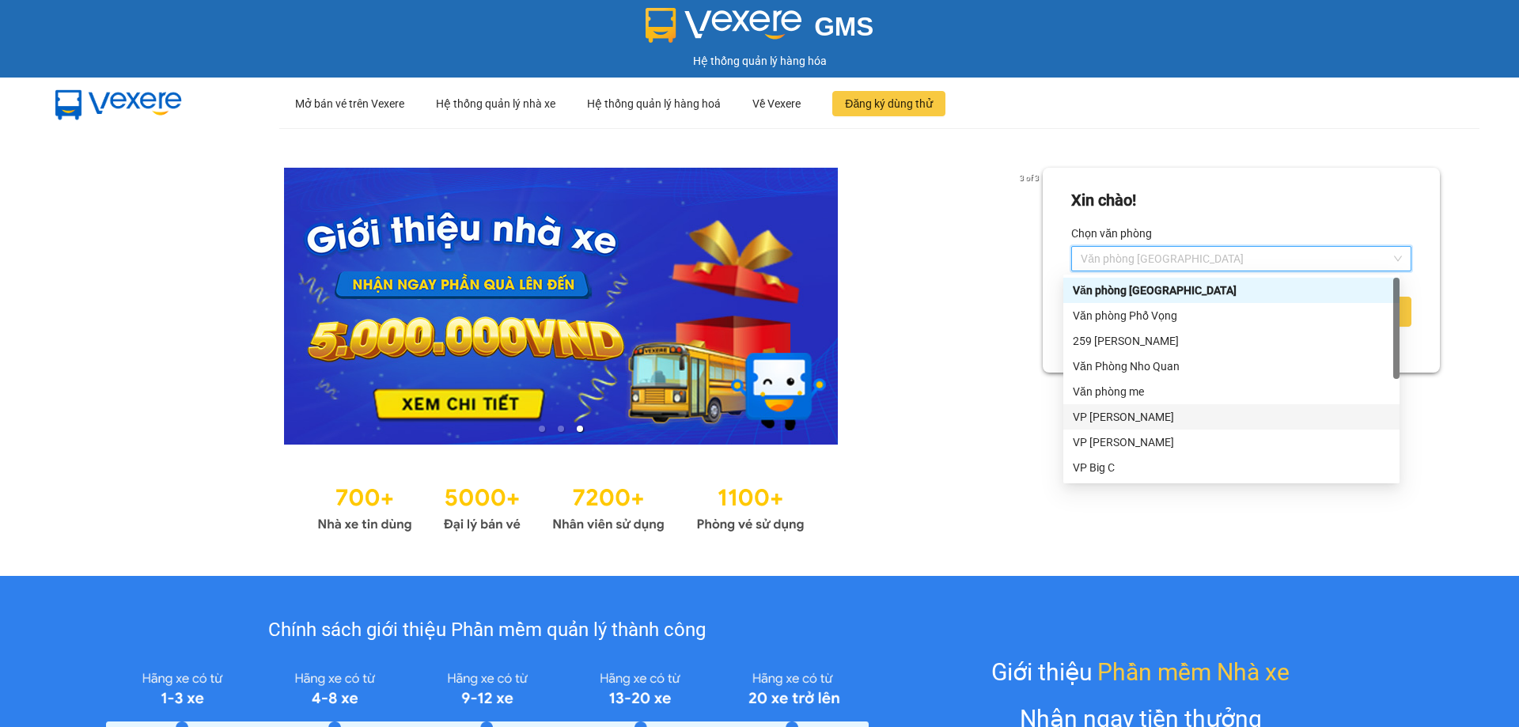
click at [1202, 415] on div "VP [PERSON_NAME]" at bounding box center [1231, 416] width 317 height 17
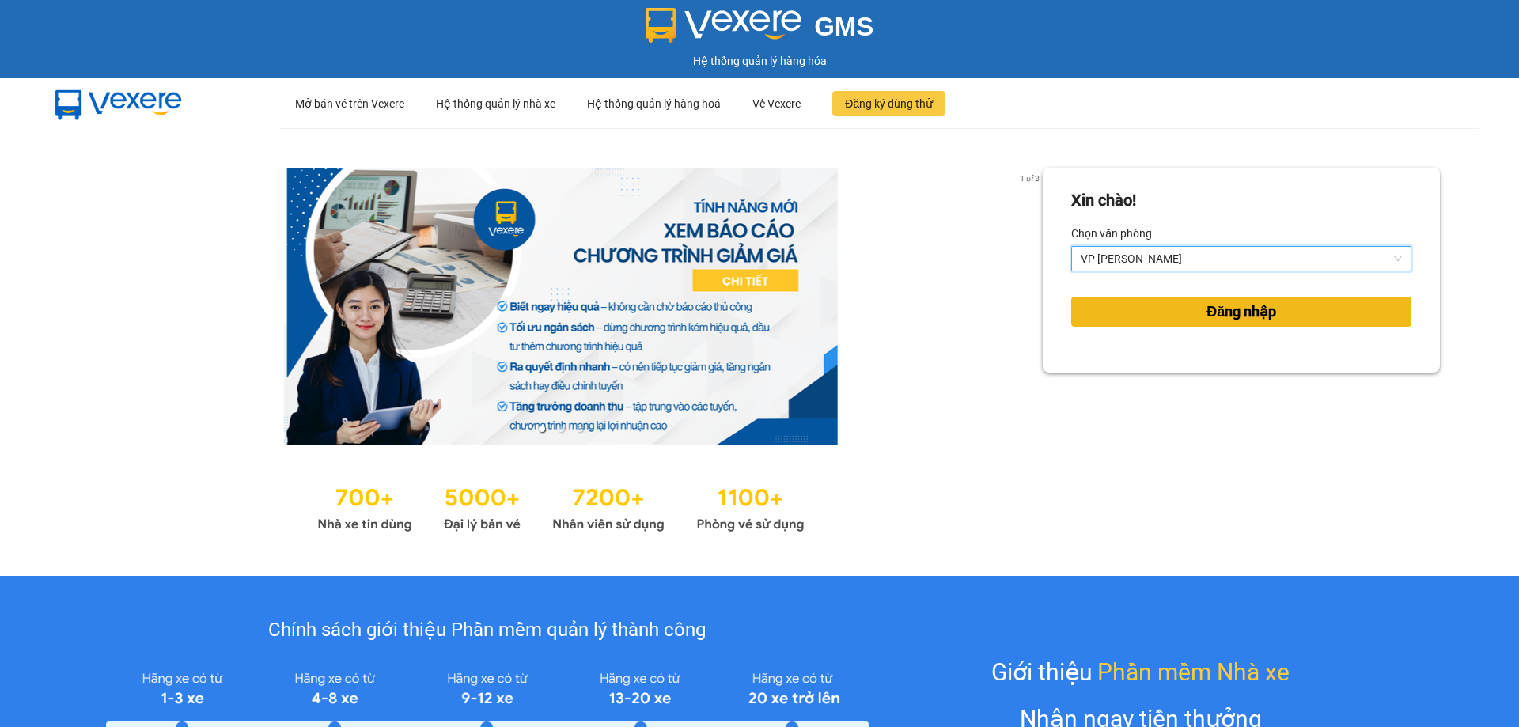
click at [1208, 312] on span "Đăng nhập" at bounding box center [1241, 312] width 70 height 22
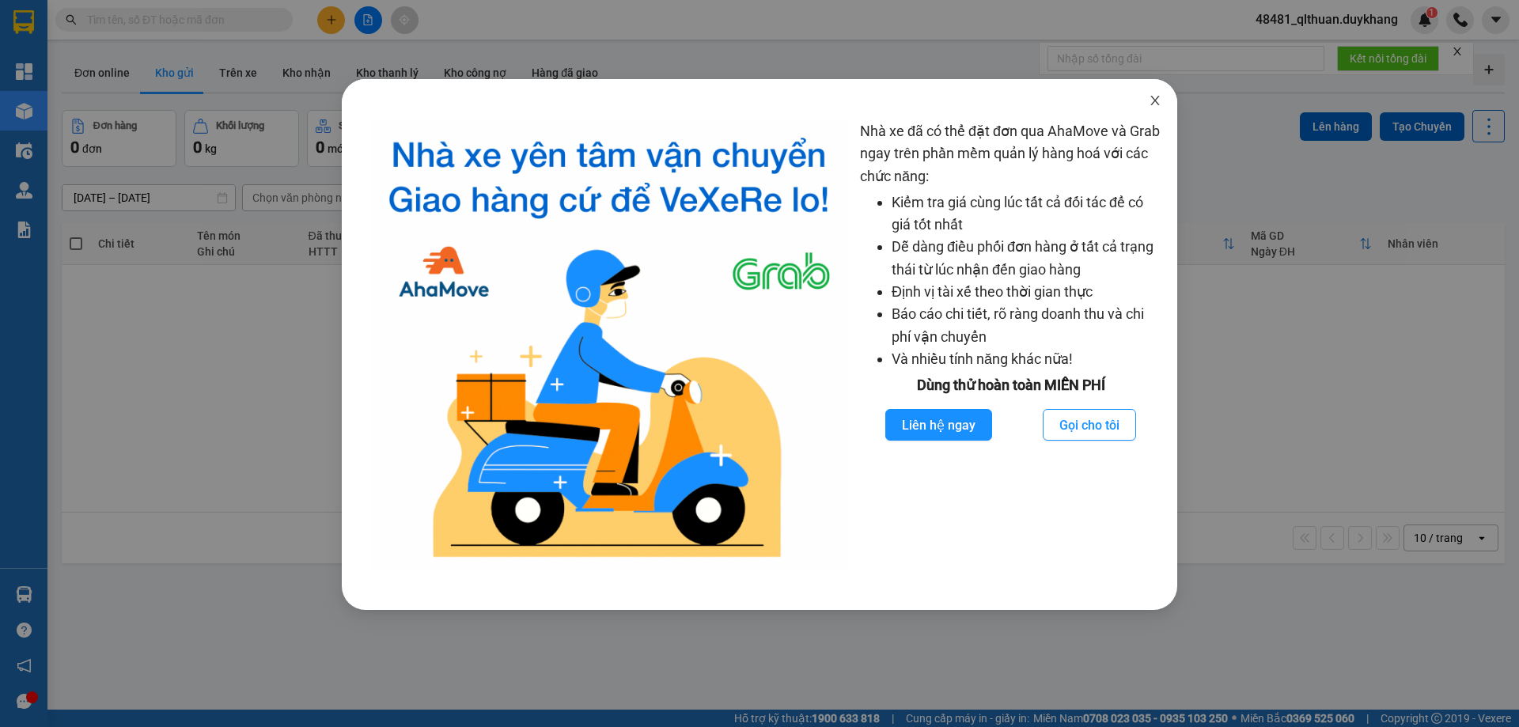
click at [1157, 100] on icon "close" at bounding box center [1155, 100] width 13 height 13
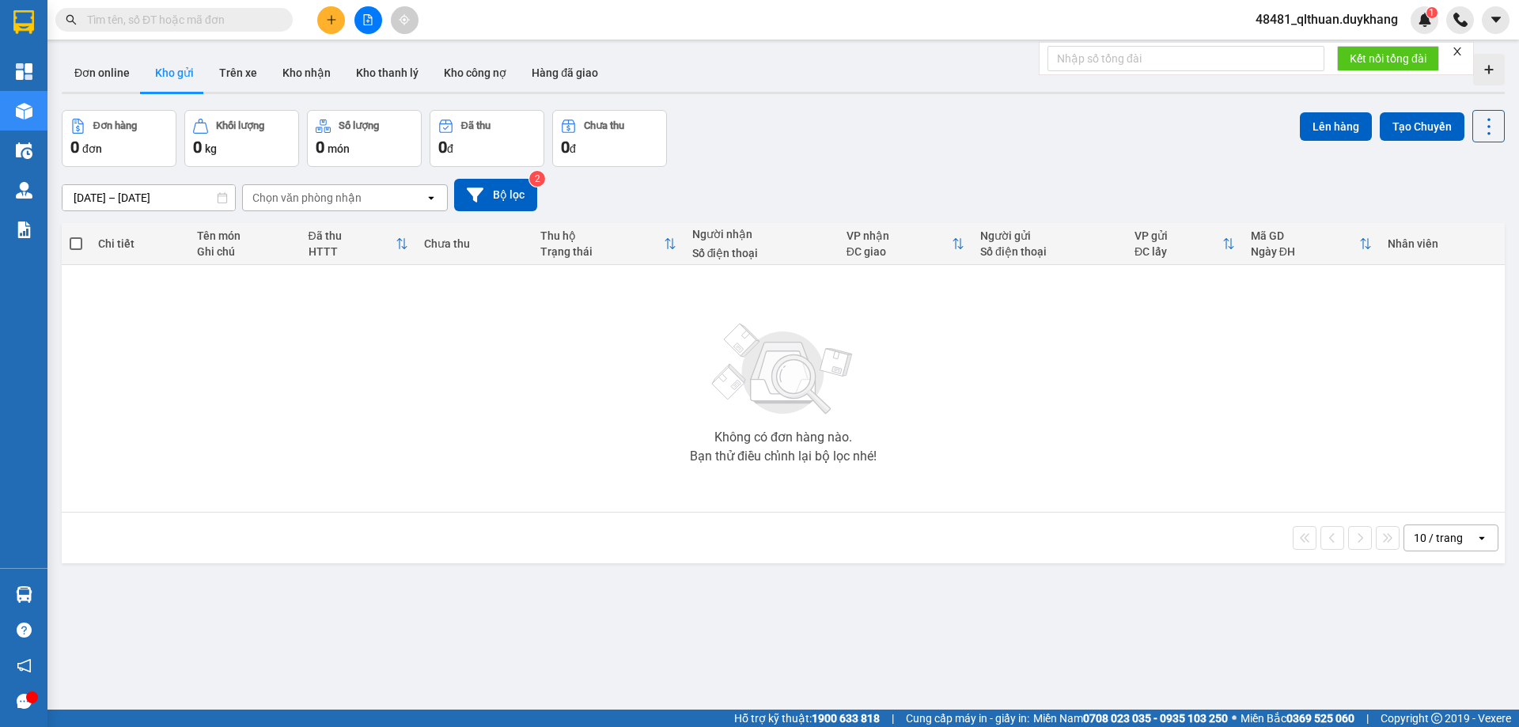
click at [257, 18] on input "text" at bounding box center [180, 19] width 187 height 17
paste input "0973225777"
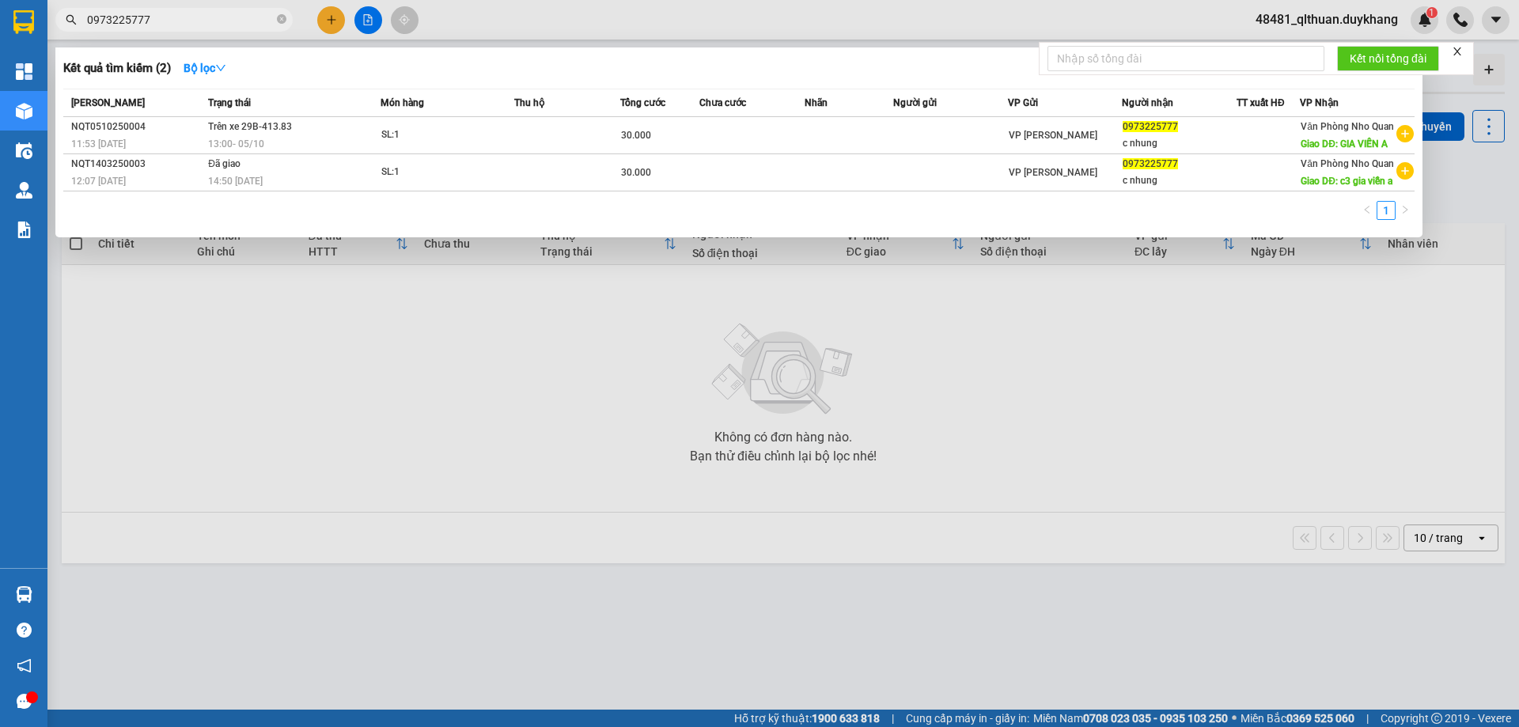
type input "0973225777"
click at [587, 358] on div at bounding box center [759, 363] width 1519 height 727
